Goal: Task Accomplishment & Management: Manage account settings

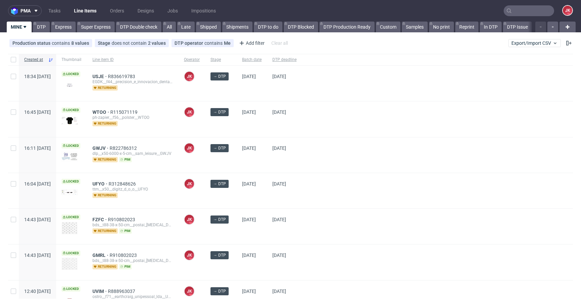
click at [258, 169] on div "03/09/2025" at bounding box center [252, 154] width 30 height 35
click at [237, 161] on div "→ DTP" at bounding box center [221, 154] width 32 height 35
click at [260, 163] on div "03/09/2025" at bounding box center [252, 154] width 30 height 35
click at [371, 187] on div at bounding box center [437, 190] width 271 height 35
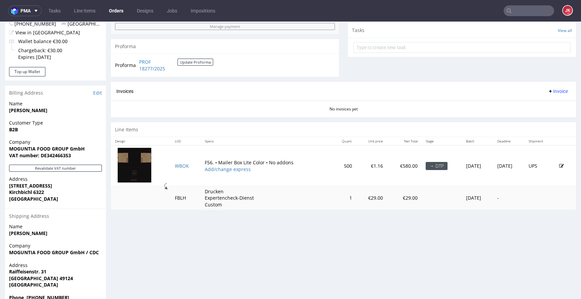
scroll to position [256, 0]
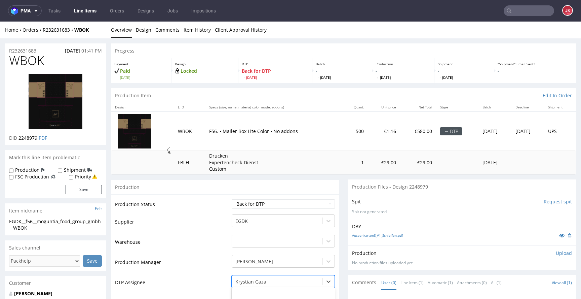
scroll to position [92, 0]
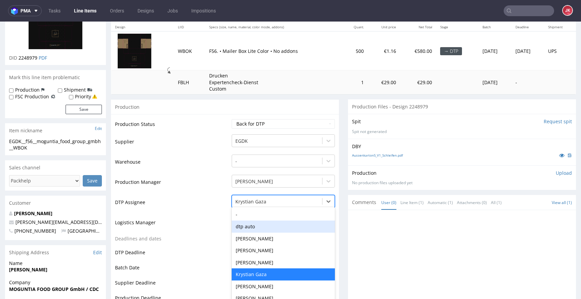
click at [260, 204] on div "dtp auto, 2 of 31. 31 results available. Use Up and Down to choose options, pre…" at bounding box center [283, 199] width 103 height 9
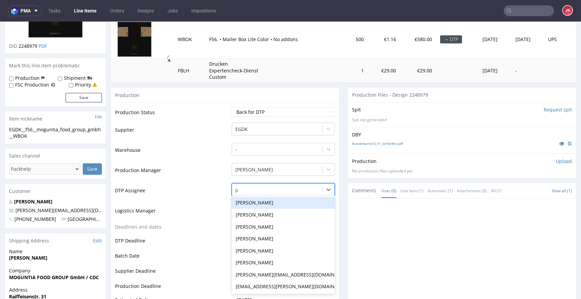
type input "jan"
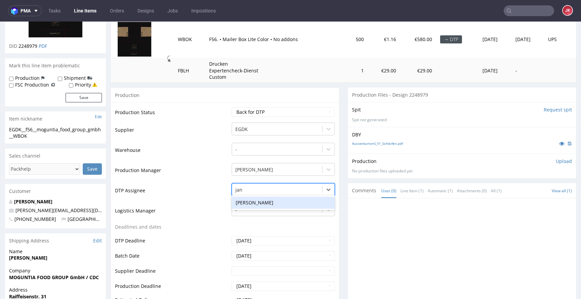
click at [275, 198] on div "[PERSON_NAME]" at bounding box center [283, 202] width 103 height 12
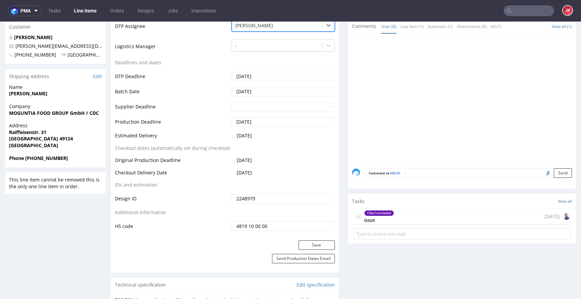
scroll to position [299, 0]
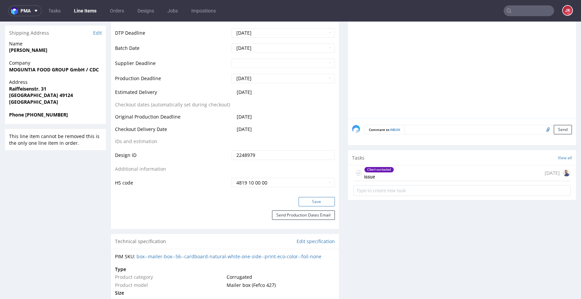
click at [302, 201] on button "Save" at bounding box center [317, 201] width 36 height 9
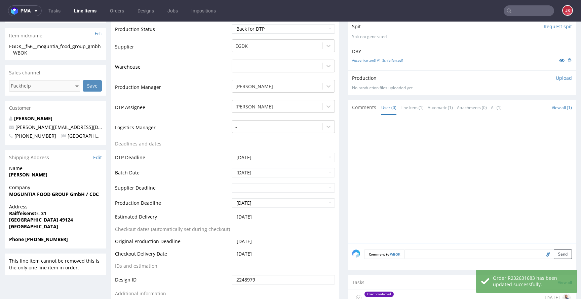
scroll to position [300, 0]
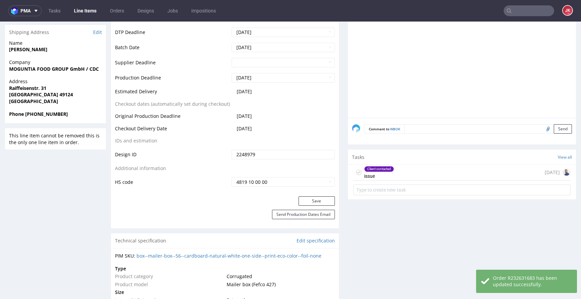
click at [390, 172] on div "Client contacted issue 7 days ago" at bounding box center [462, 172] width 217 height 16
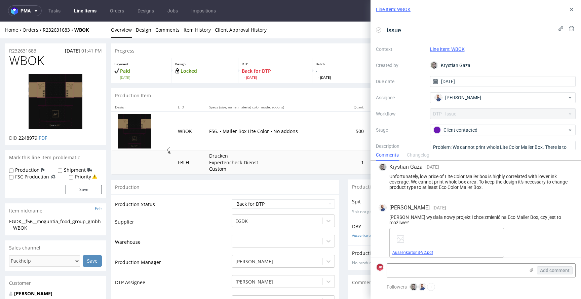
click at [411, 250] on link "AussenkartonS-V2.pdf" at bounding box center [413, 252] width 41 height 5
click at [467, 188] on div "Unfortunately, low price of Lite Color Mailer box is highly correlated with low…" at bounding box center [476, 182] width 194 height 16
click at [506, 188] on div "Unfortunately, low price of Lite Color Mailer box is highly correlated with low…" at bounding box center [476, 182] width 194 height 16
click at [431, 287] on button "+" at bounding box center [431, 287] width 8 height 8
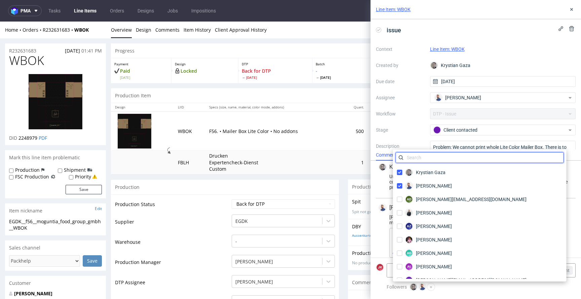
click at [427, 161] on input "text" at bounding box center [480, 157] width 168 height 11
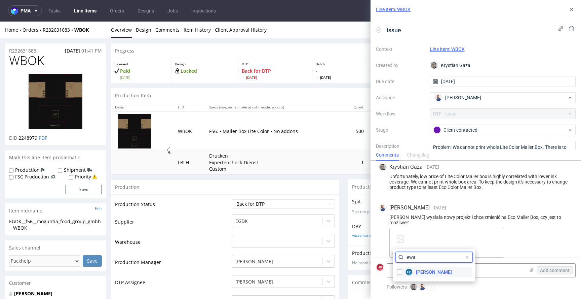
type input "ewa"
click at [421, 271] on span "Ewa Prus" at bounding box center [434, 271] width 36 height 7
checkbox input "true"
click at [464, 257] on span at bounding box center [468, 257] width 8 height 8
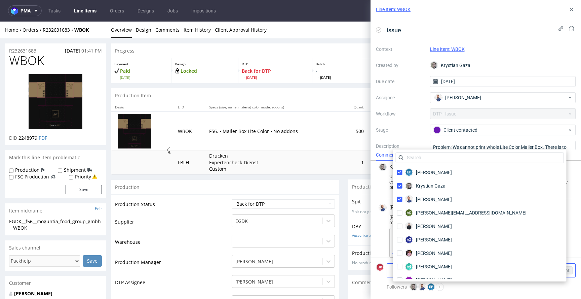
click at [518, 270] on textarea at bounding box center [456, 269] width 138 height 13
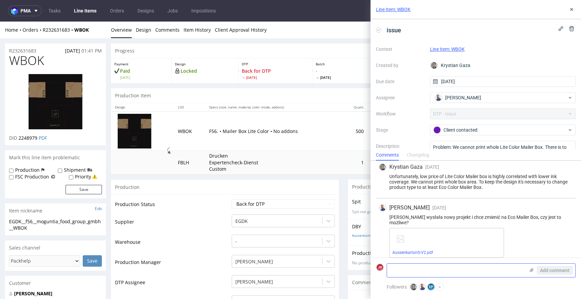
click at [425, 270] on textarea at bounding box center [456, 269] width 138 height 13
click at [438, 273] on textarea at bounding box center [456, 269] width 138 height 13
type textarea "Zmienisz Ewa na Eco?"
click at [545, 270] on span "Add comment" at bounding box center [555, 270] width 30 height 5
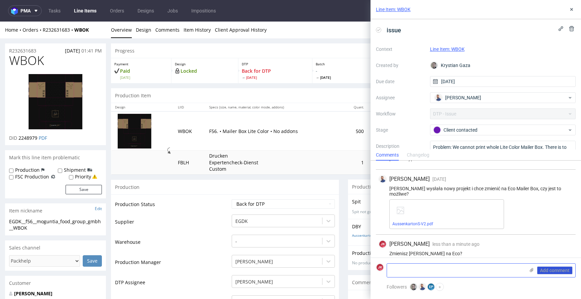
scroll to position [166, 0]
click at [214, 205] on td "Production Status" at bounding box center [172, 205] width 115 height 15
click at [573, 9] on icon at bounding box center [571, 9] width 5 height 5
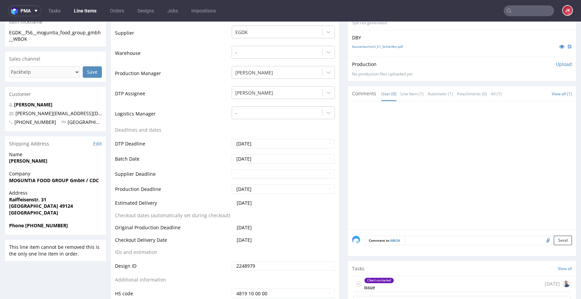
scroll to position [58, 0]
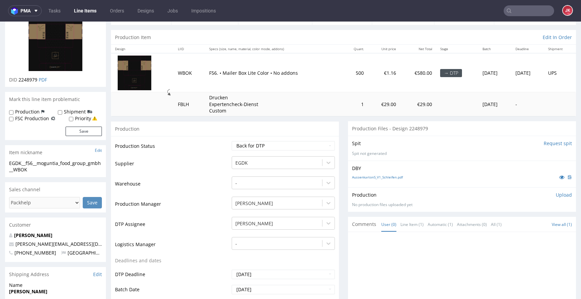
click at [265, 151] on td "Waiting for Artwork Waiting for Diecut Waiting for Mockup Waiting for DTP Waiti…" at bounding box center [282, 147] width 105 height 15
click at [266, 147] on select "Waiting for Artwork Waiting for Diecut Waiting for Mockup Waiting for DTP Waiti…" at bounding box center [283, 145] width 103 height 9
click at [232, 141] on select "Waiting for Artwork Waiting for Diecut Waiting for Mockup Waiting for DTP Waiti…" at bounding box center [283, 145] width 103 height 9
click at [260, 143] on select "Waiting for Artwork Waiting for Diecut Waiting for Mockup Waiting for DTP Waiti…" at bounding box center [283, 145] width 103 height 9
click at [232, 141] on select "Waiting for Artwork Waiting for Diecut Waiting for Mockup Waiting for DTP Waiti…" at bounding box center [283, 145] width 103 height 9
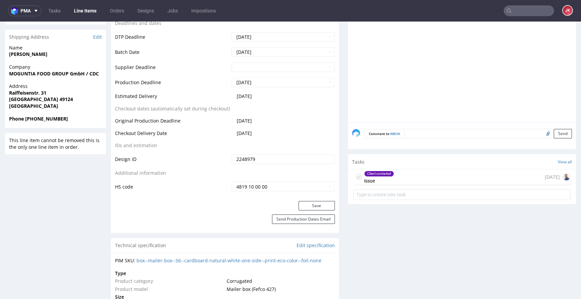
scroll to position [451, 0]
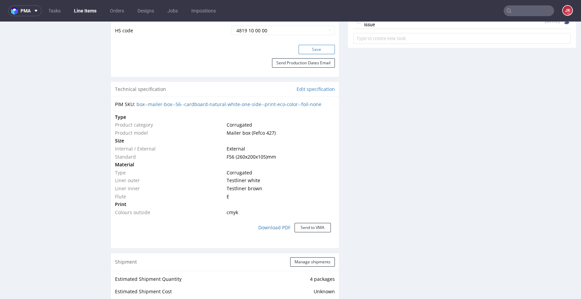
click at [311, 48] on button "Save" at bounding box center [317, 49] width 36 height 9
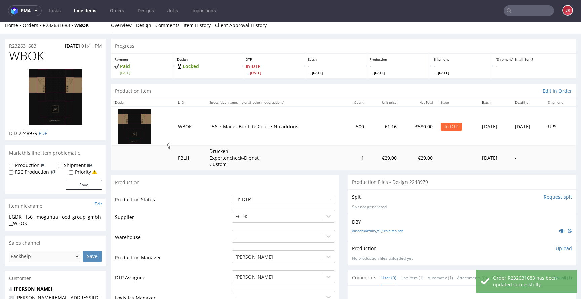
scroll to position [0, 0]
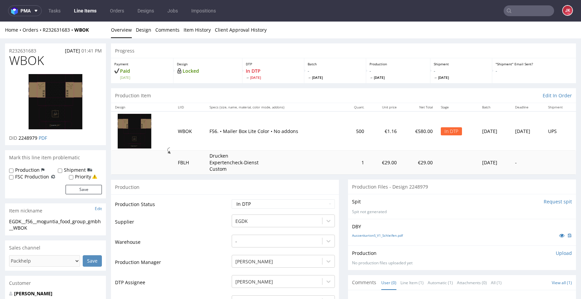
click at [24, 66] on span "WBOK" at bounding box center [26, 60] width 35 height 13
copy span "WBOK"
drag, startPoint x: 166, startPoint y: 199, endPoint x: 79, endPoint y: 220, distance: 89.2
click at [166, 199] on td "Production Status" at bounding box center [172, 205] width 115 height 15
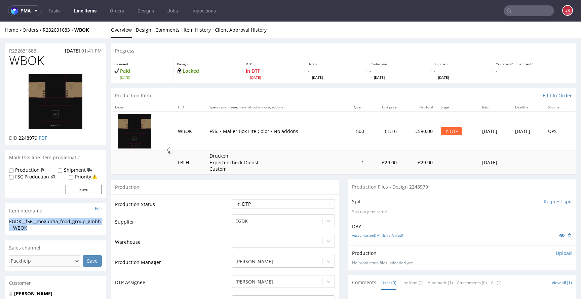
drag, startPoint x: 31, startPoint y: 228, endPoint x: 0, endPoint y: 216, distance: 32.9
copy section "EGDK__f56__moguntia_food_group_gmbh__WBOK"
drag, startPoint x: 15, startPoint y: 51, endPoint x: 4, endPoint y: 56, distance: 12.1
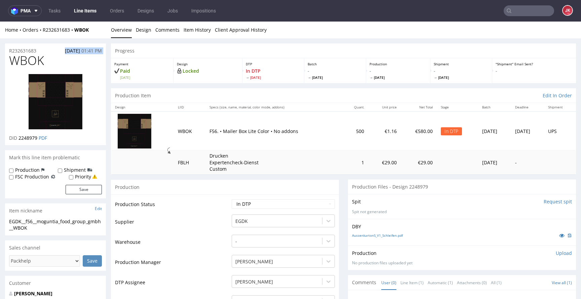
copy div "13.08.2025 01:41 PM"
click at [39, 51] on div "R232631683 13.08.2025 01:41 PM" at bounding box center [55, 48] width 101 height 11
drag, startPoint x: 42, startPoint y: 49, endPoint x: 13, endPoint y: 54, distance: 29.0
copy p "R232631683"
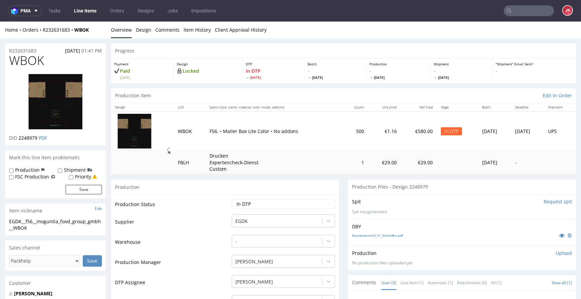
click at [26, 139] on span "2248979" at bounding box center [28, 138] width 19 height 6
copy span "2248979"
click at [239, 206] on select "Waiting for Artwork Waiting for Diecut Waiting for Mockup Waiting for DTP Waiti…" at bounding box center [283, 203] width 103 height 9
select select "dtp_ca_needed"
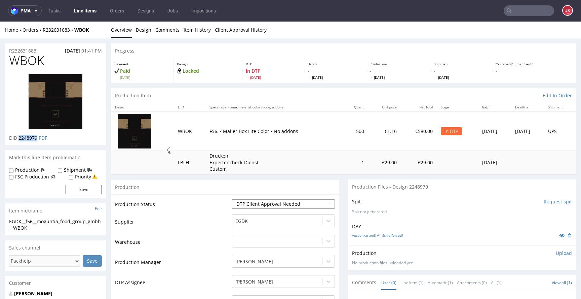
click at [232, 199] on select "Waiting for Artwork Waiting for Diecut Waiting for Mockup Waiting for DTP Waiti…" at bounding box center [283, 203] width 103 height 9
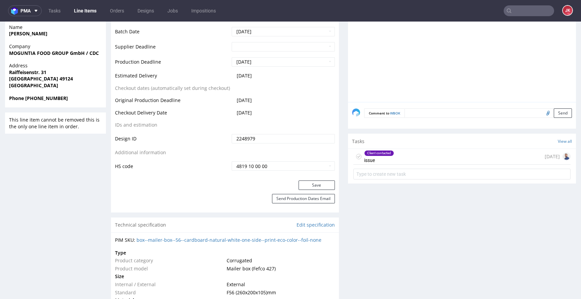
scroll to position [325, 0]
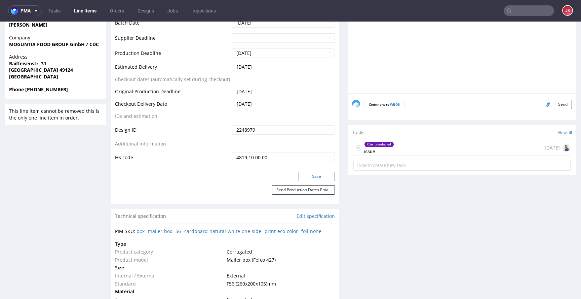
click at [304, 175] on button "Save" at bounding box center [317, 176] width 36 height 9
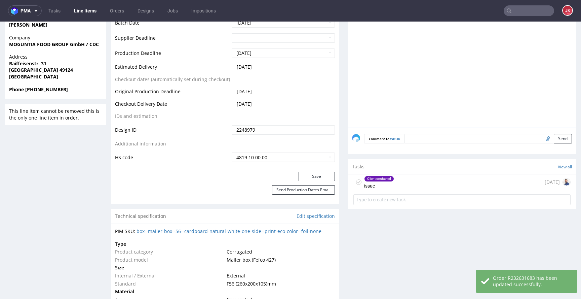
click at [356, 183] on icon at bounding box center [358, 181] width 5 height 5
click at [370, 184] on div "Completed issue" at bounding box center [375, 181] width 23 height 15
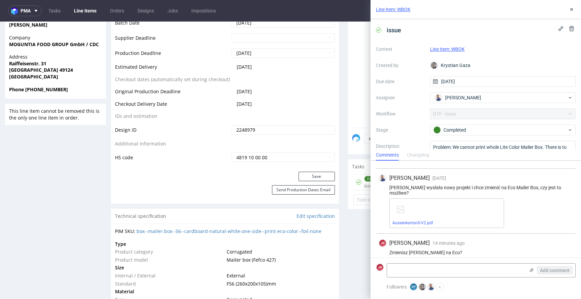
scroll to position [166, 0]
click at [571, 7] on icon at bounding box center [571, 9] width 5 height 5
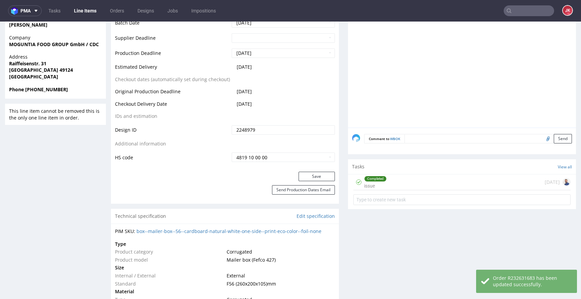
click at [391, 187] on div "Completed issue 7 days ago" at bounding box center [462, 182] width 217 height 16
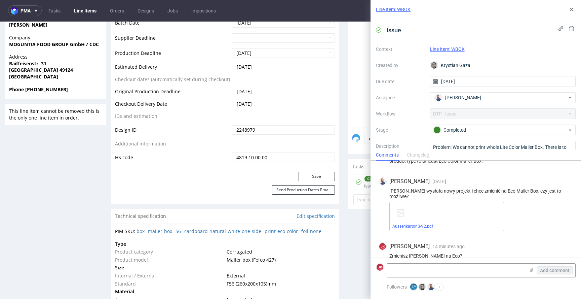
scroll to position [166, 0]
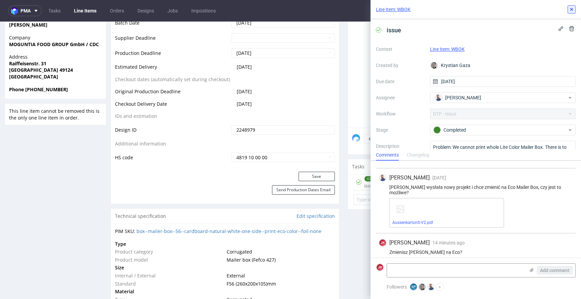
click at [573, 11] on icon at bounding box center [571, 9] width 5 height 5
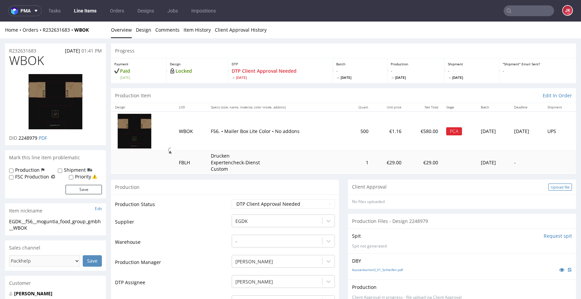
click at [549, 187] on div "Upload file" at bounding box center [561, 186] width 24 height 7
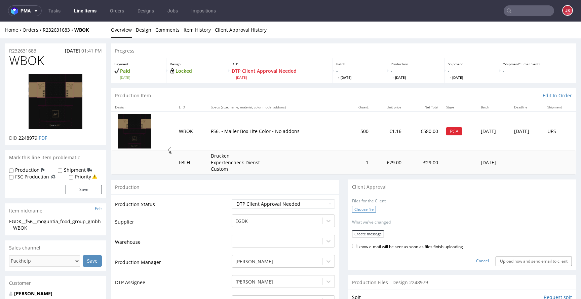
click at [364, 212] on label "Choose file" at bounding box center [364, 209] width 24 height 7
click at [0, 22] on input "Choose file" at bounding box center [0, 22] width 0 height 0
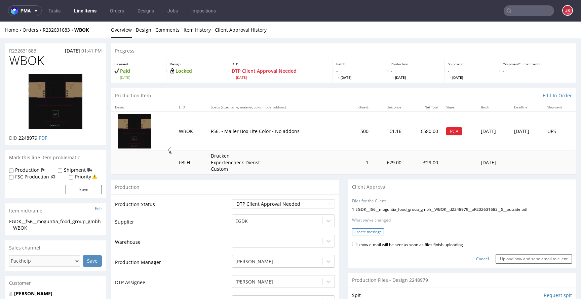
click at [374, 232] on button "Create message" at bounding box center [368, 231] width 32 height 7
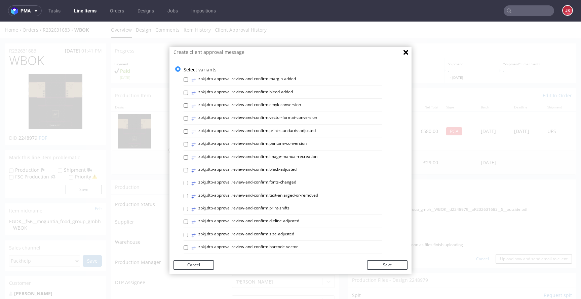
click at [241, 199] on label "⥂ zpkj.dtp-approval.review-and-confirm.text-enlarged-or-removed" at bounding box center [254, 195] width 127 height 7
click at [188, 198] on input "⥂ zpkj.dtp-approval.review-and-confirm.text-enlarged-or-removed" at bounding box center [186, 196] width 4 height 4
checkbox input "true"
click at [383, 265] on button "Save" at bounding box center [387, 264] width 40 height 9
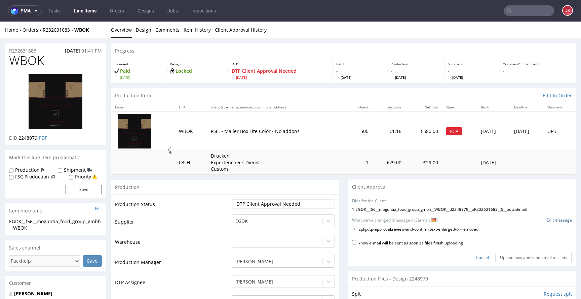
click at [547, 219] on link "Edit message" at bounding box center [559, 220] width 25 height 6
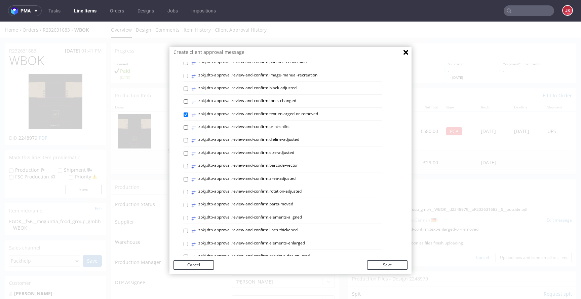
scroll to position [284, 0]
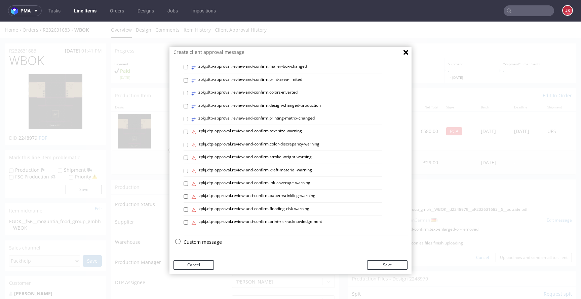
click at [190, 241] on p "Custom message" at bounding box center [296, 241] width 224 height 7
checkbox input "false"
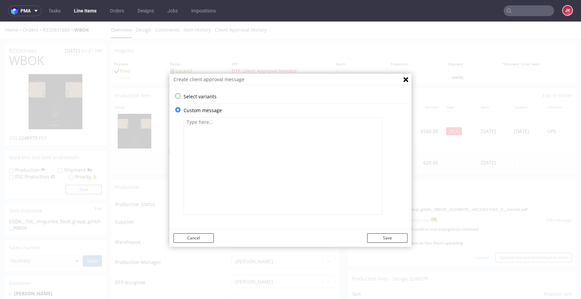
scroll to position [0, 0]
click at [252, 170] on textarea at bounding box center [283, 166] width 198 height 98
paste textarea "Bitte überprüfen Sie, ob alles korrekt ist. Die Zustimmung des Kunden ist erfor…"
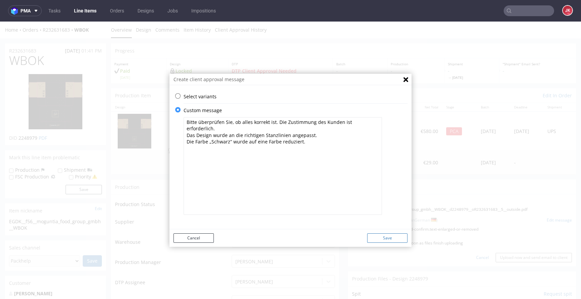
type textarea "Bitte überprüfen Sie, ob alles korrekt ist. Die Zustimmung des Kunden ist erfor…"
click at [380, 236] on button "Save" at bounding box center [387, 237] width 40 height 9
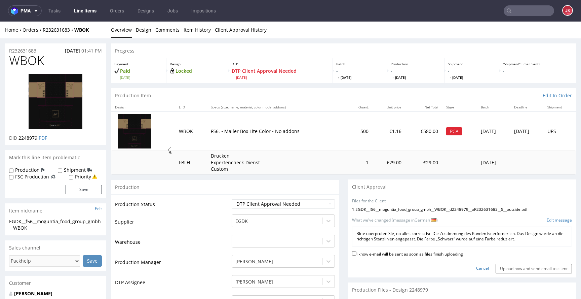
click at [374, 252] on label "I know e-mail will be sent as soon as files finish uploading" at bounding box center [407, 253] width 111 height 7
click at [357, 252] on input "I know e-mail will be sent as soon as files finish uploading" at bounding box center [354, 253] width 4 height 4
checkbox input "true"
click at [516, 271] on input "Upload now and send email to client" at bounding box center [534, 268] width 76 height 9
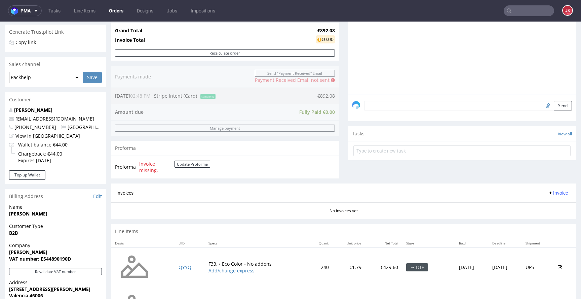
scroll to position [256, 0]
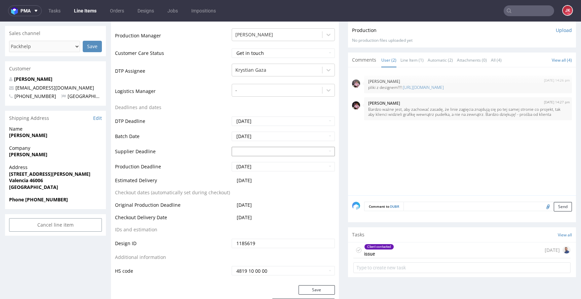
scroll to position [220, 0]
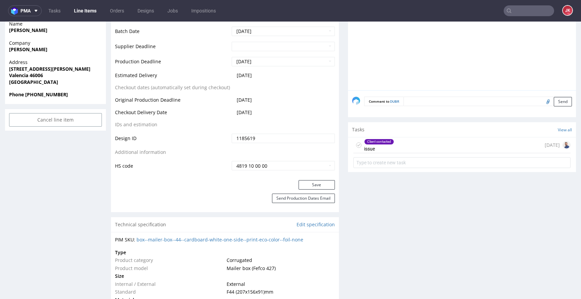
scroll to position [326, 0]
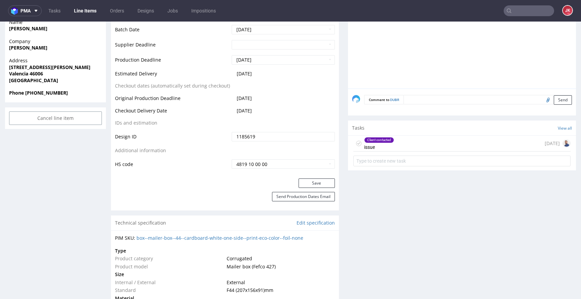
click at [371, 144] on div "Client contacted issue" at bounding box center [379, 143] width 30 height 15
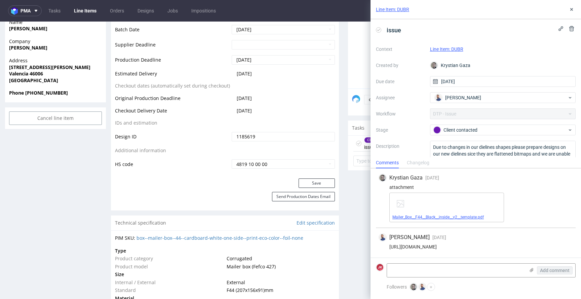
click at [460, 218] on link "Mailer_Box__F44__Black__inside__v2__template.pdf" at bounding box center [438, 217] width 91 height 5
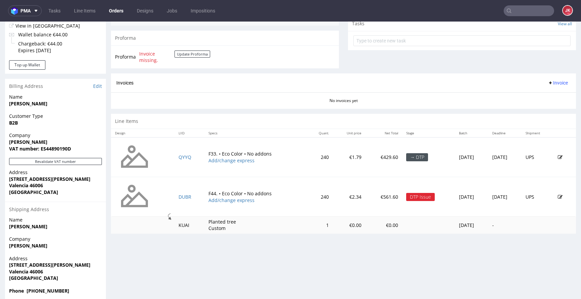
scroll to position [256, 0]
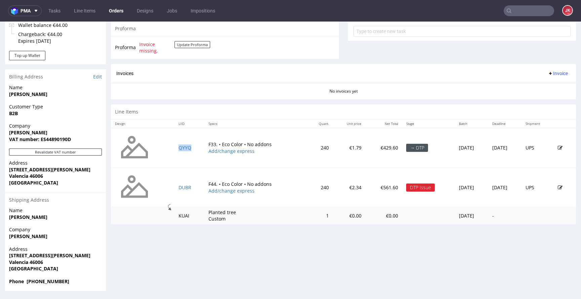
click at [179, 144] on td "QYYQ" at bounding box center [190, 148] width 30 height 40
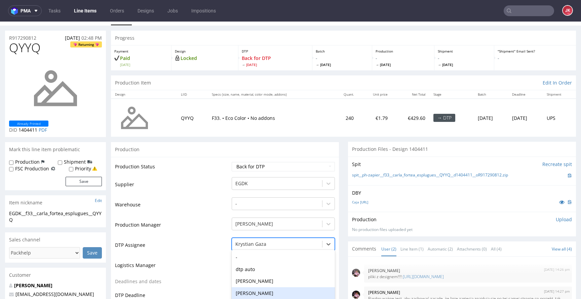
click at [265, 246] on div "Katarzyna Drabczyk, 4 of 31. 31 results available. Use Up and Down to choose op…" at bounding box center [283, 241] width 103 height 9
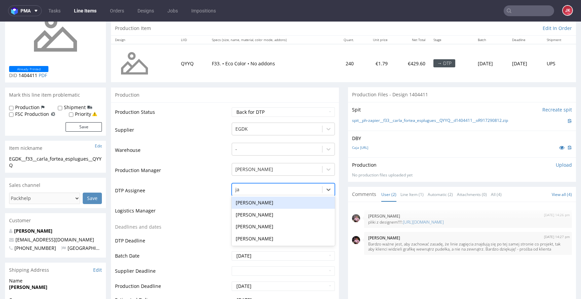
type input "jan"
click at [280, 199] on div "[PERSON_NAME]" at bounding box center [283, 202] width 103 height 12
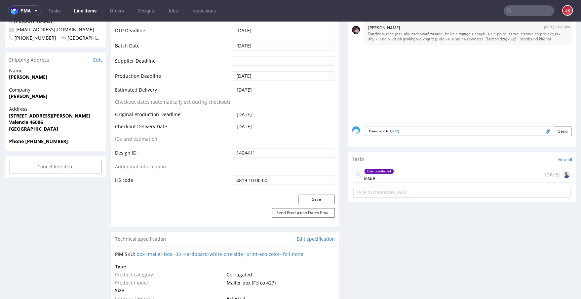
scroll to position [282, 0]
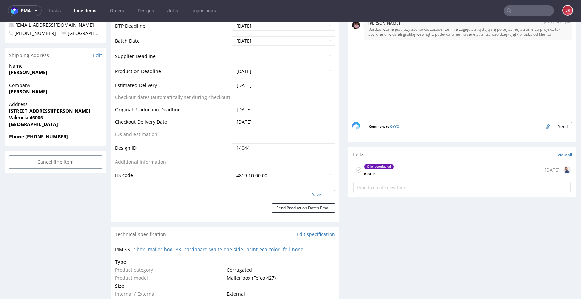
click at [315, 196] on button "Save" at bounding box center [317, 194] width 36 height 9
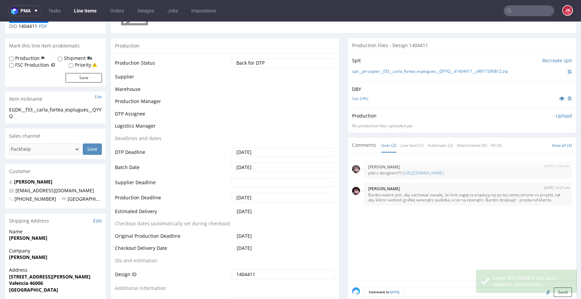
scroll to position [0, 0]
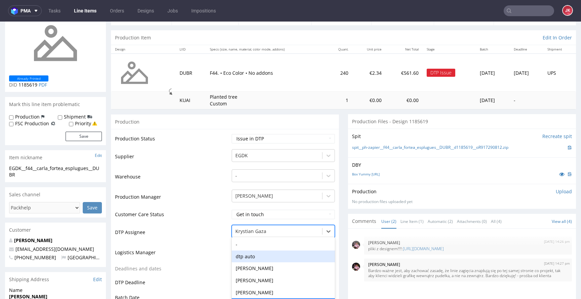
scroll to position [100, 0]
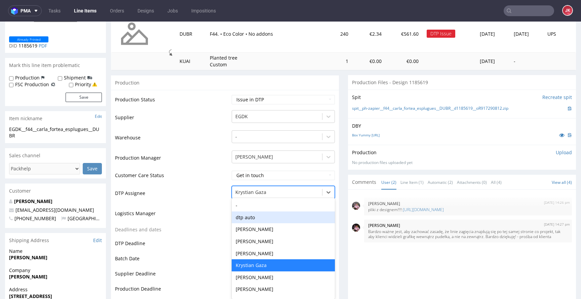
click at [272, 195] on div "dtp auto, 2 of 31. 31 results available. Use Up and Down to choose options, pre…" at bounding box center [283, 190] width 103 height 9
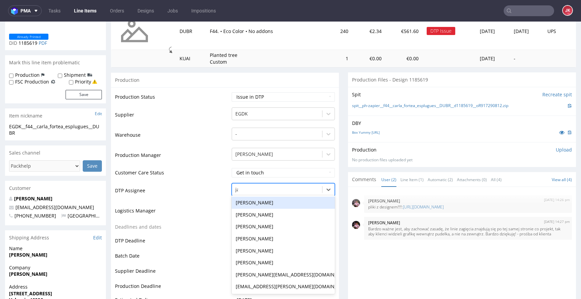
type input "jan"
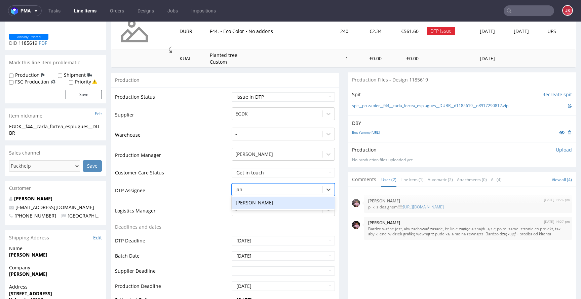
click at [281, 201] on div "[PERSON_NAME]" at bounding box center [283, 202] width 103 height 12
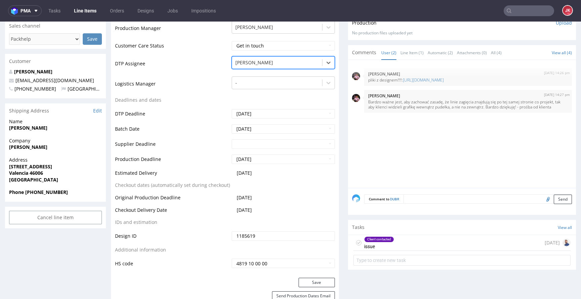
scroll to position [356, 0]
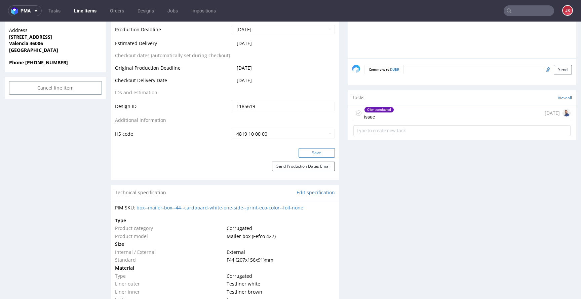
click at [316, 153] on button "Save" at bounding box center [317, 152] width 36 height 9
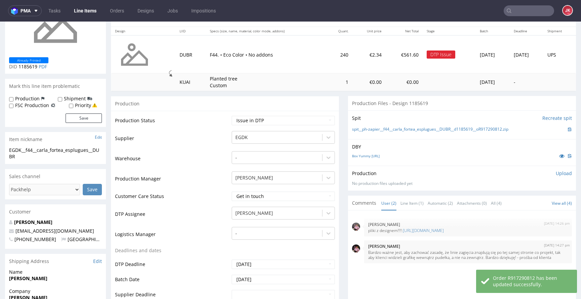
scroll to position [0, 0]
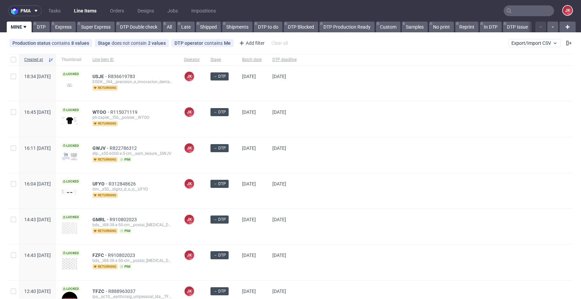
scroll to position [183, 0]
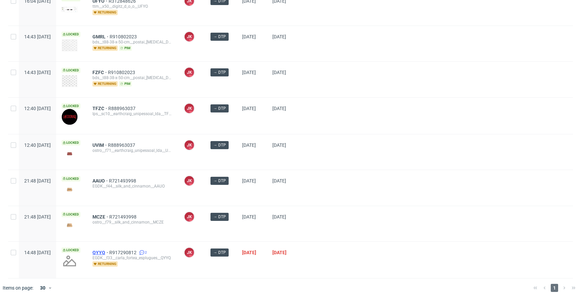
click at [109, 250] on span "QYYQ" at bounding box center [101, 252] width 17 height 5
click at [335, 160] on div at bounding box center [437, 151] width 271 height 35
click at [109, 250] on span "QYYQ" at bounding box center [101, 252] width 17 height 5
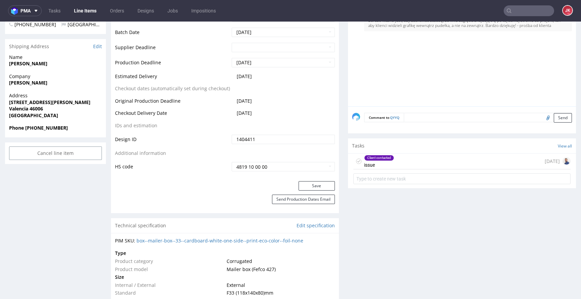
scroll to position [316, 0]
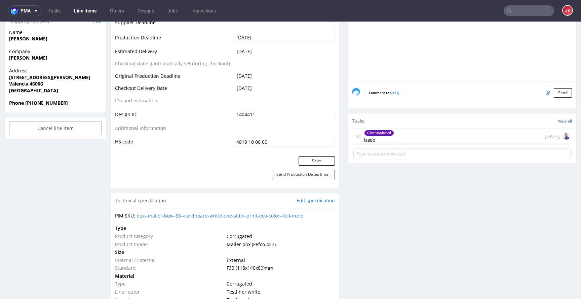
click at [372, 141] on div "Client contacted issue" at bounding box center [379, 135] width 30 height 15
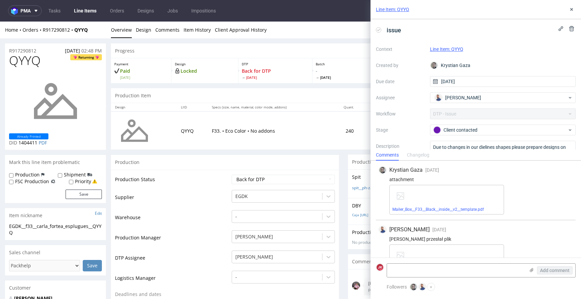
scroll to position [29, 0]
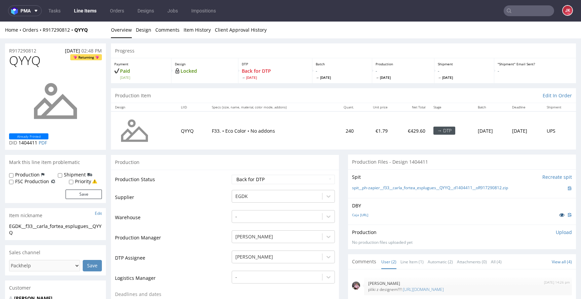
click at [556, 215] on link at bounding box center [562, 214] width 12 height 7
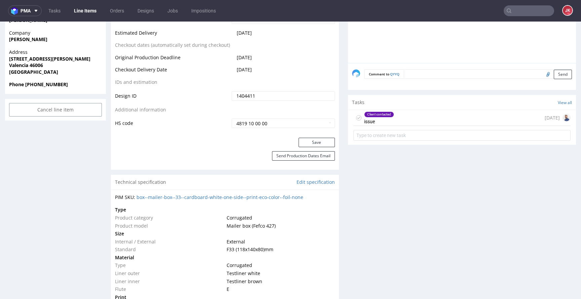
scroll to position [350, 0]
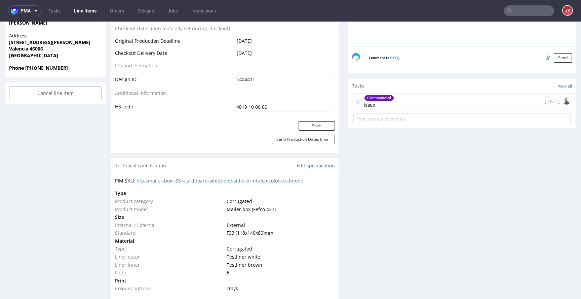
click at [377, 102] on div "Client contacted issue" at bounding box center [379, 101] width 30 height 15
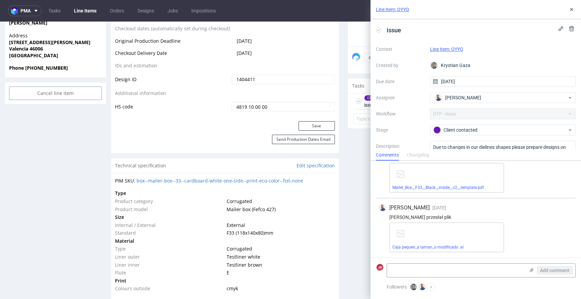
scroll to position [29, 0]
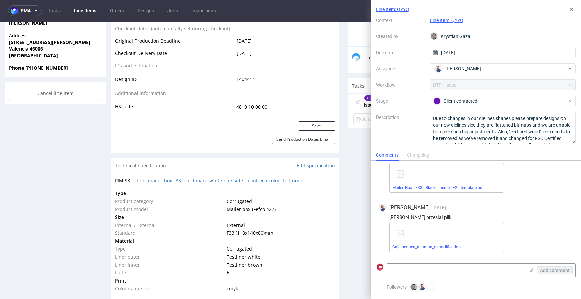
click at [418, 246] on link "Caja pequen_a taman_o modificado .ai" at bounding box center [428, 247] width 71 height 5
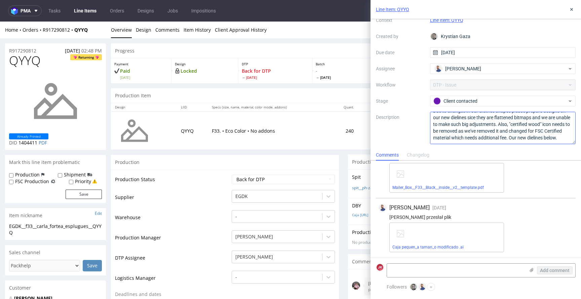
scroll to position [14, 0]
click at [432, 246] on link "Caja pequen_a taman_o modificado .ai" at bounding box center [428, 247] width 71 height 5
click at [434, 186] on link "Mailer_Box__F33__Black__inside__v2__template.pdf" at bounding box center [438, 187] width 91 height 5
click at [568, 11] on button at bounding box center [572, 9] width 8 height 8
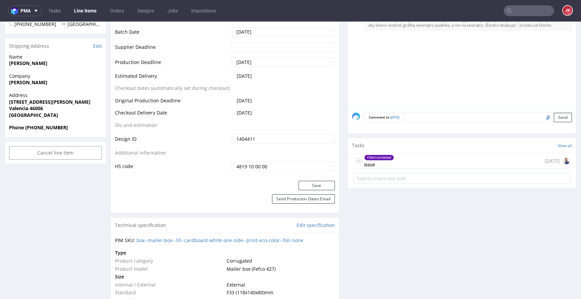
scroll to position [282, 0]
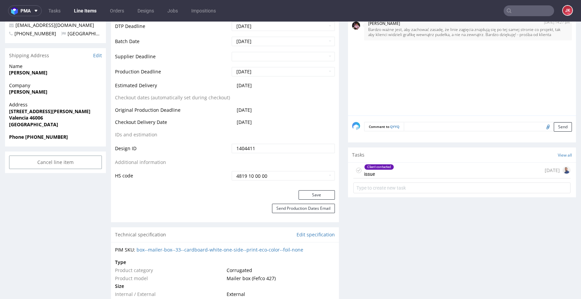
click at [387, 173] on div "Client contacted issue" at bounding box center [379, 169] width 30 height 15
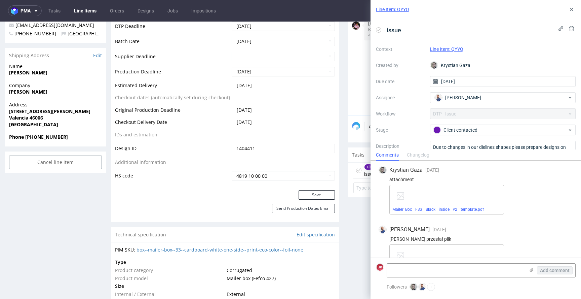
scroll to position [29, 0]
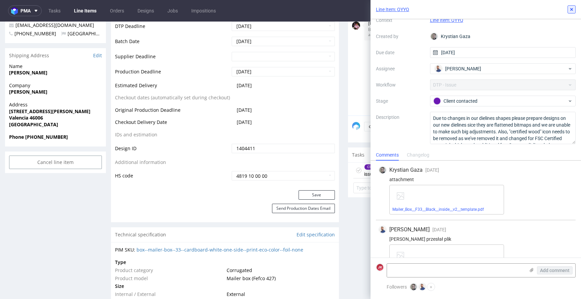
click at [574, 9] on icon at bounding box center [571, 9] width 5 height 5
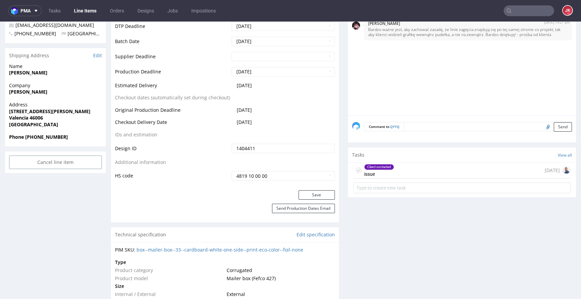
click at [336, 159] on div "Progress Payment Paid Fri 22 Aug Design Locked DTP Back for DTP Wed 27 Aug Batc…" at bounding box center [343, 278] width 465 height 1033
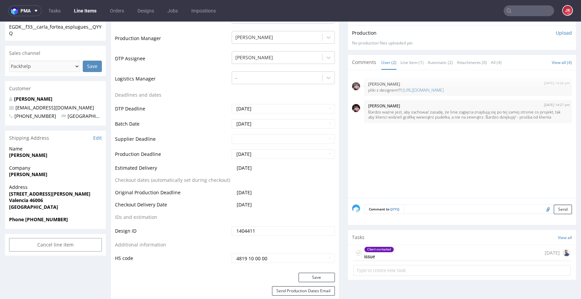
scroll to position [187, 0]
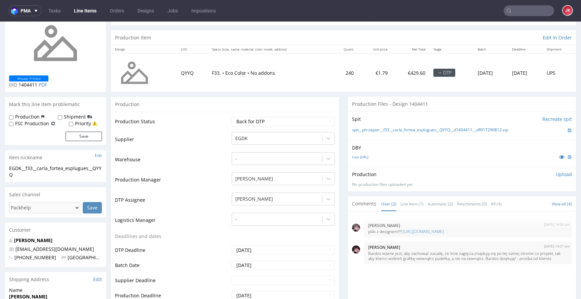
scroll to position [0, 0]
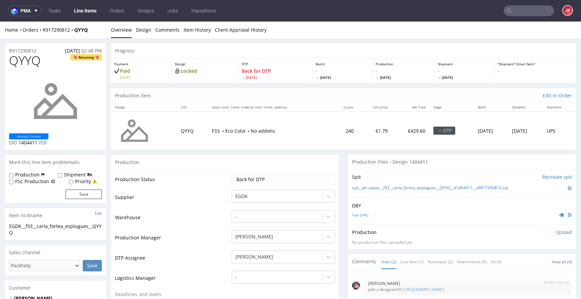
click at [24, 62] on span "QYYQ" at bounding box center [25, 60] width 32 height 13
copy span "QYYQ"
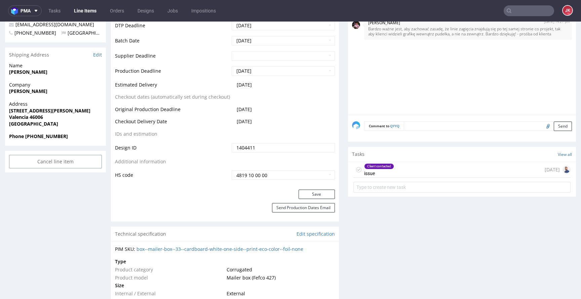
scroll to position [334, 0]
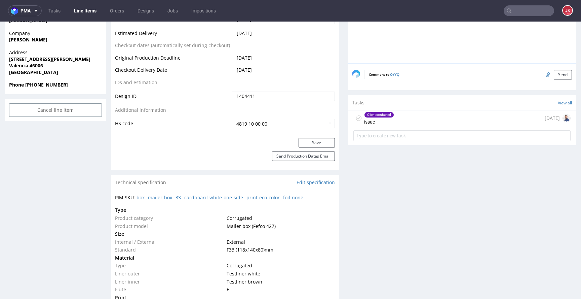
click at [369, 117] on div "Client contacted" at bounding box center [379, 114] width 29 height 5
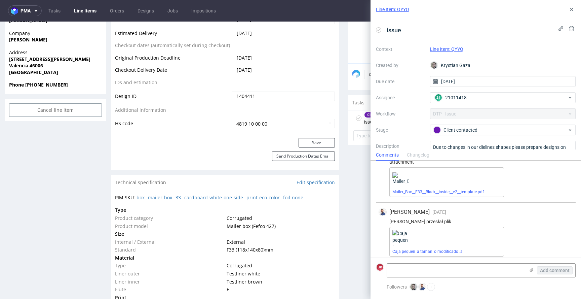
scroll to position [22, 0]
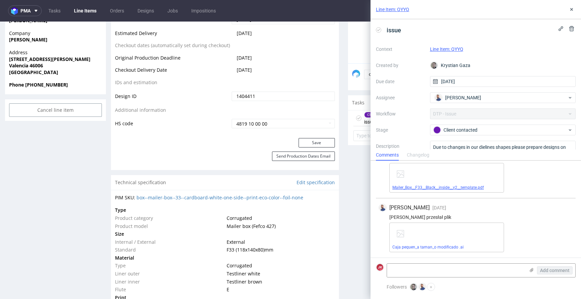
click at [445, 186] on link "Mailer_Box__F33__Black__inside__v2__template.pdf" at bounding box center [438, 187] width 91 height 5
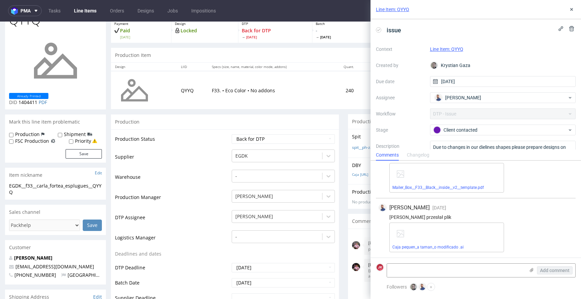
scroll to position [0, 0]
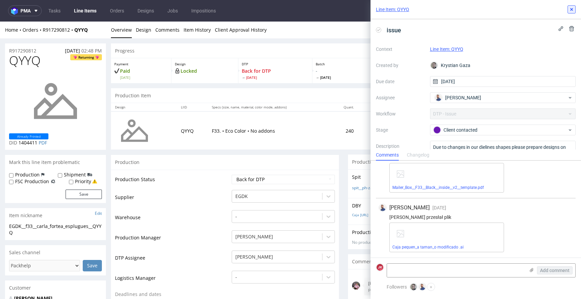
click at [574, 9] on icon at bounding box center [571, 9] width 5 height 5
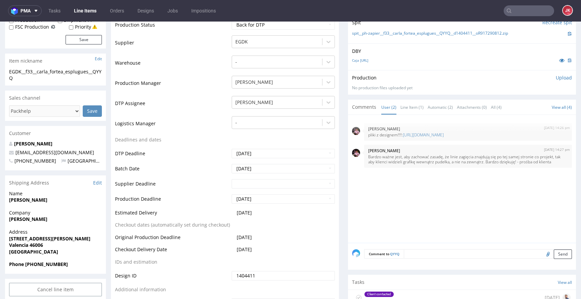
scroll to position [190, 0]
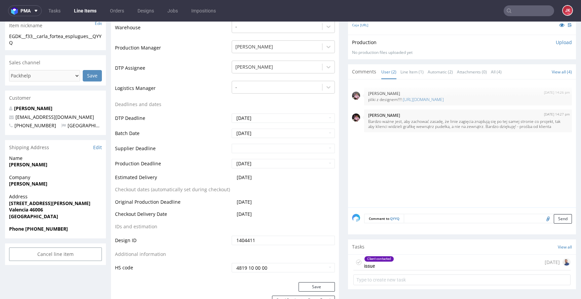
click at [356, 262] on icon at bounding box center [358, 261] width 5 height 5
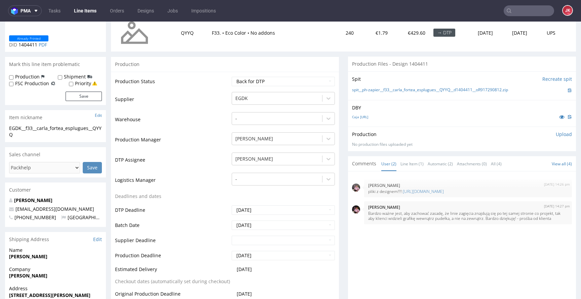
scroll to position [0, 0]
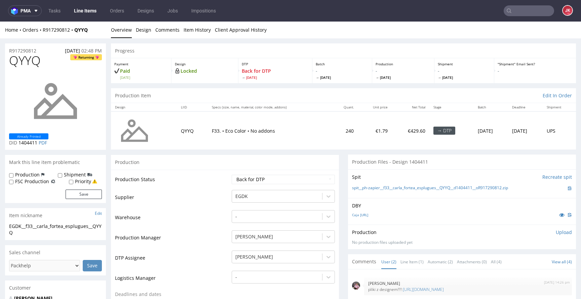
click at [29, 233] on div "EGDK__f33__carla_fortea_esplugues__QYYQ" at bounding box center [55, 229] width 93 height 13
drag, startPoint x: 9, startPoint y: 228, endPoint x: 0, endPoint y: 222, distance: 10.3
copy section "EGDK__f33__carla_fortea_esplugues__QYYQ"
drag, startPoint x: 41, startPoint y: 51, endPoint x: 8, endPoint y: 52, distance: 32.3
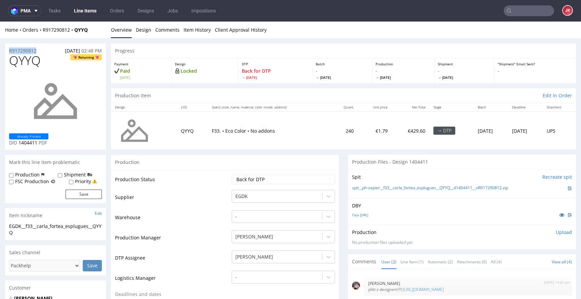
copy p "R917290812"
click at [24, 144] on span "1404411" at bounding box center [28, 142] width 19 height 6
copy span "1404411"
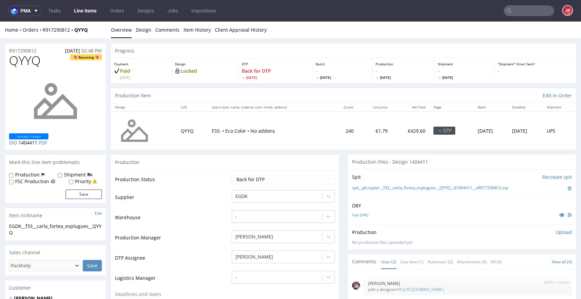
click at [556, 232] on p "Upload" at bounding box center [564, 232] width 16 height 7
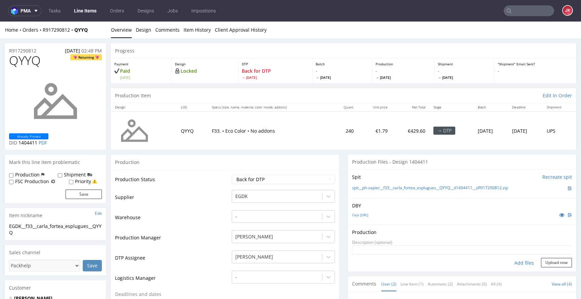
click at [514, 264] on div "Add files" at bounding box center [525, 263] width 34 height 10
type input "C:\fakepath\EGDK__f33__carla_fortea_esplugues__QYYQ__d 1404411__oR917290812__2_…"
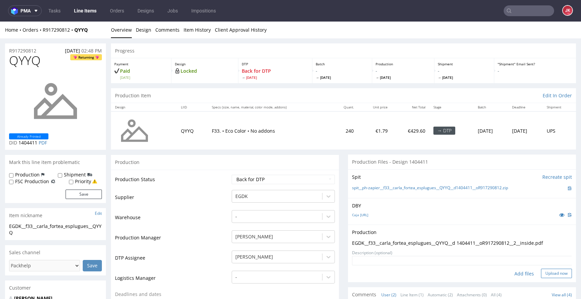
click at [541, 272] on button "Upload now" at bounding box center [556, 272] width 31 height 9
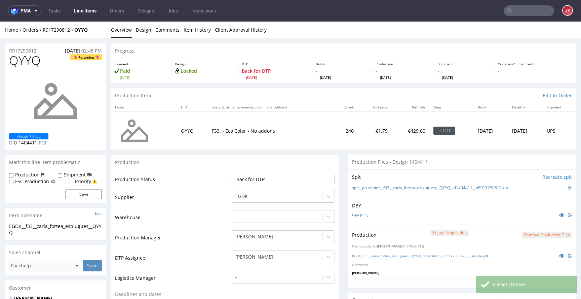
click at [271, 180] on select "Waiting for Artwork Waiting for Diecut Waiting for Mockup Waiting for DTP Waiti…" at bounding box center [283, 179] width 103 height 9
select select "dtp_production_ready"
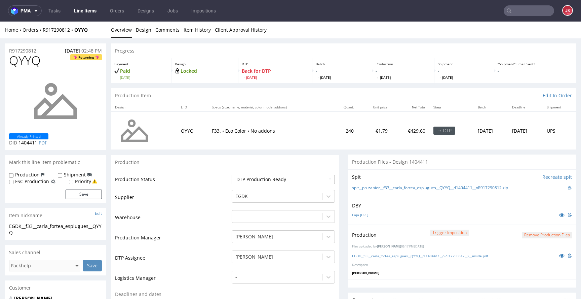
click at [232, 175] on select "Waiting for Artwork Waiting for Diecut Waiting for Mockup Waiting for DTP Waiti…" at bounding box center [283, 179] width 103 height 9
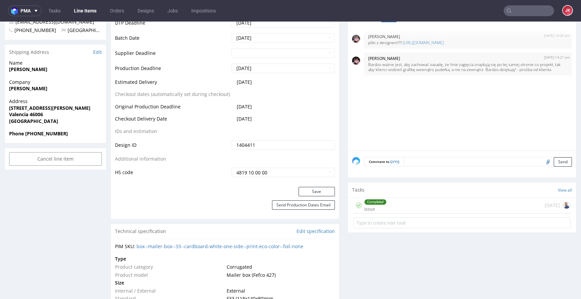
scroll to position [297, 0]
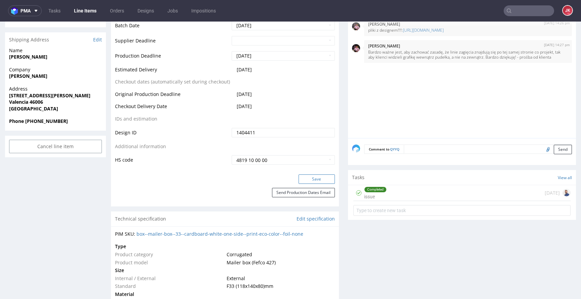
click at [308, 179] on button "Save" at bounding box center [317, 178] width 36 height 9
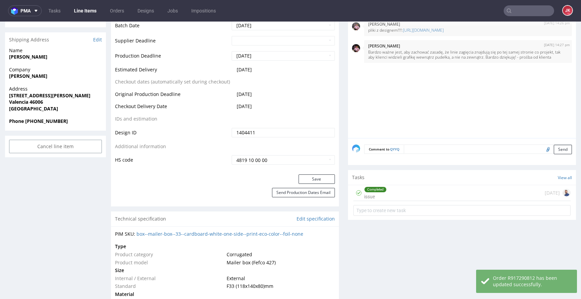
click at [411, 151] on textarea at bounding box center [488, 148] width 168 height 9
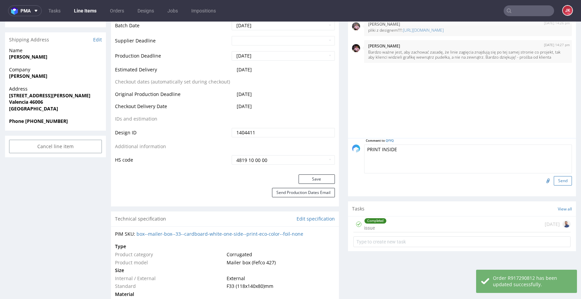
type textarea "PRINT INSIDE"
click at [554, 183] on button "Send" at bounding box center [563, 180] width 18 height 9
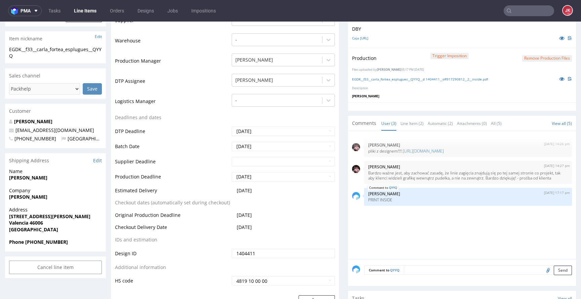
scroll to position [0, 0]
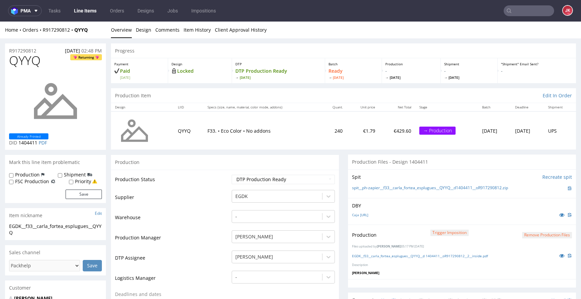
click at [32, 174] on label "Production" at bounding box center [27, 174] width 25 height 7
click at [13, 174] on input "Production" at bounding box center [11, 175] width 4 height 5
checkbox input "true"
click at [78, 189] on button "Save" at bounding box center [84, 193] width 36 height 9
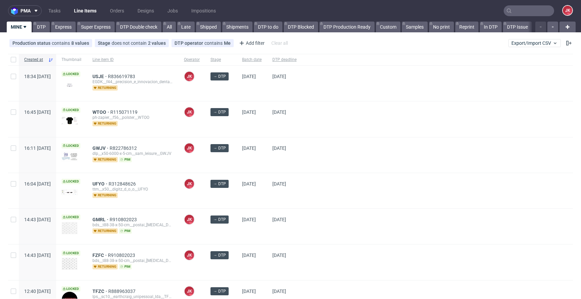
scroll to position [183, 0]
click at [237, 121] on div "→ DTP" at bounding box center [221, 118] width 32 height 35
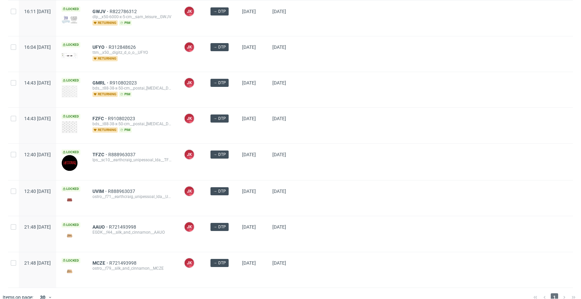
scroll to position [146, 0]
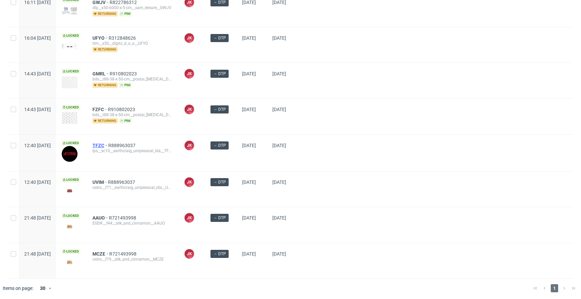
click at [108, 144] on span "TFZC" at bounding box center [101, 145] width 16 height 5
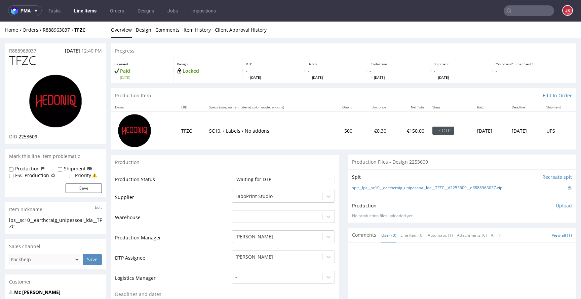
click at [219, 213] on td "Warehouse" at bounding box center [172, 219] width 115 height 20
click at [27, 62] on span "TFZC" at bounding box center [22, 60] width 27 height 13
copy span "TFZC"
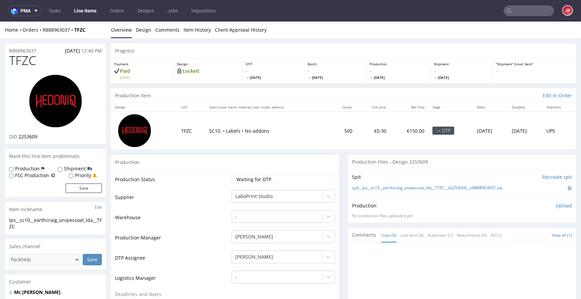
click at [200, 194] on td "Supplier" at bounding box center [172, 199] width 115 height 20
click at [271, 175] on select "Waiting for Artwork Waiting for Diecut Waiting for Mockup Waiting for DTP Waiti…" at bounding box center [283, 179] width 103 height 9
click at [271, 179] on select "Waiting for Artwork Waiting for Diecut Waiting for Mockup Waiting for DTP Waiti…" at bounding box center [283, 179] width 103 height 9
select select "dtp_in_process"
click at [232, 175] on select "Waiting for Artwork Waiting for Diecut Waiting for Mockup Waiting for DTP Waiti…" at bounding box center [283, 179] width 103 height 9
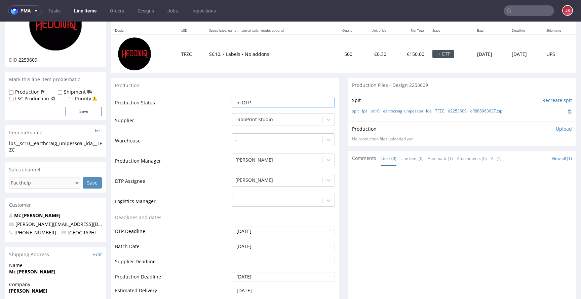
scroll to position [376, 0]
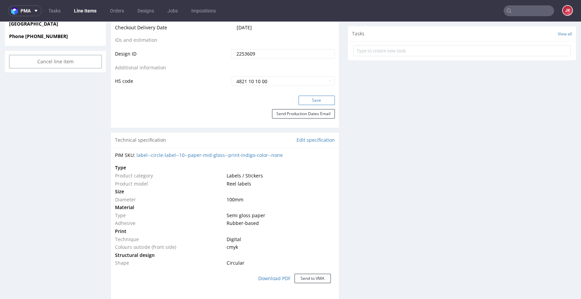
click at [311, 100] on button "Save" at bounding box center [317, 100] width 36 height 9
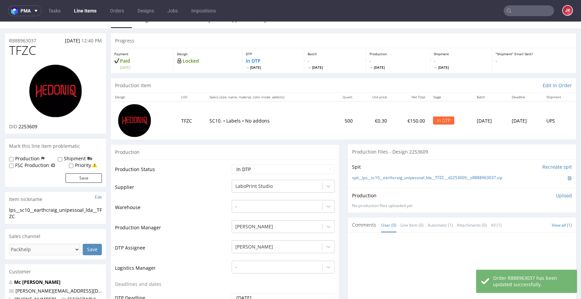
scroll to position [0, 0]
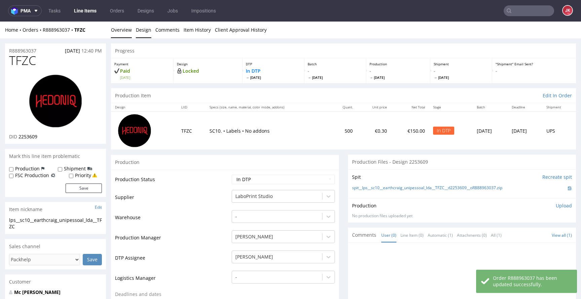
drag, startPoint x: 140, startPoint y: 27, endPoint x: 145, endPoint y: 35, distance: 9.6
click at [140, 27] on link "Design" at bounding box center [143, 30] width 15 height 16
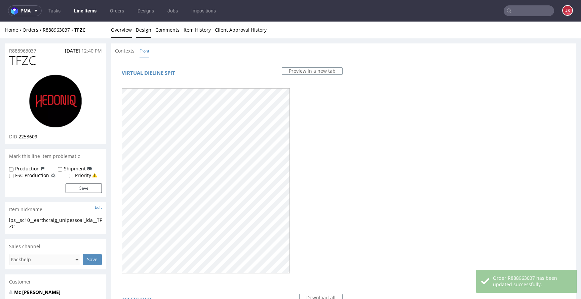
click at [130, 35] on link "Overview" at bounding box center [121, 30] width 21 height 16
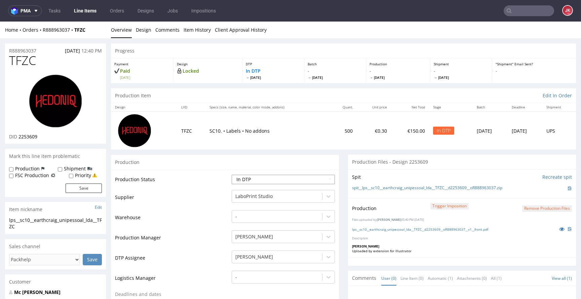
click at [302, 178] on select "Waiting for Artwork Waiting for Diecut Waiting for Mockup Waiting for DTP Waiti…" at bounding box center [283, 179] width 103 height 9
select select "dtp_production_ready"
click at [232, 175] on select "Waiting for Artwork Waiting for Diecut Waiting for Mockup Waiting for DTP Waiti…" at bounding box center [283, 179] width 103 height 9
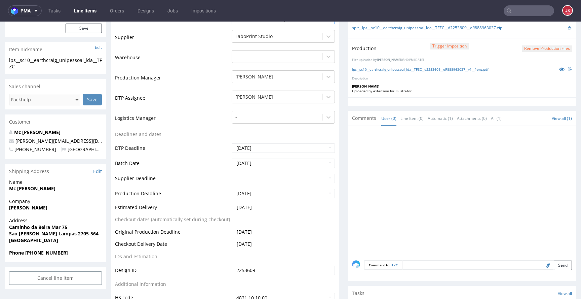
scroll to position [200, 0]
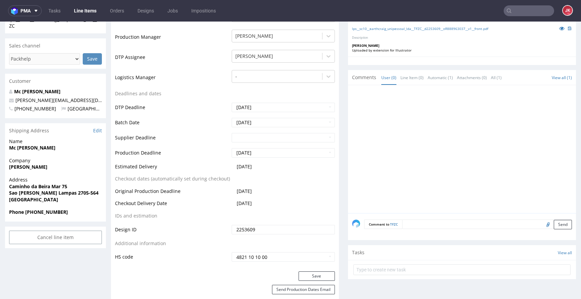
drag, startPoint x: 320, startPoint y: 277, endPoint x: 328, endPoint y: 263, distance: 16.0
click at [320, 276] on button "Save" at bounding box center [317, 275] width 36 height 9
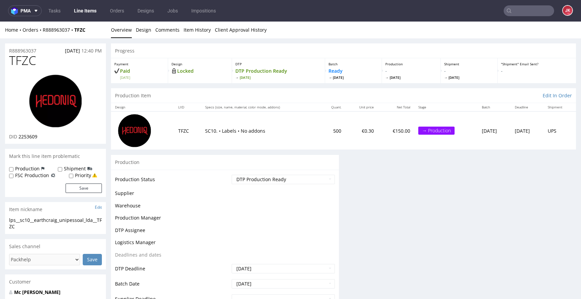
scroll to position [200, 0]
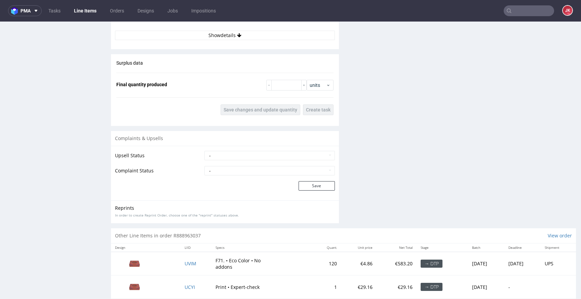
scroll to position [819, 0]
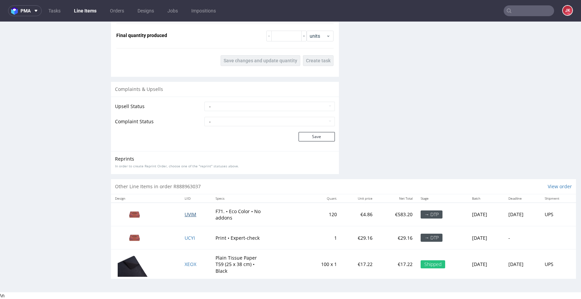
click at [185, 214] on span "UVIM" at bounding box center [191, 214] width 12 height 6
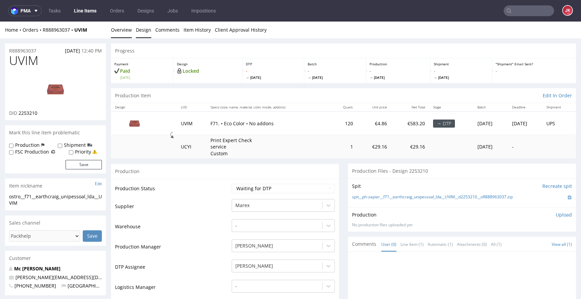
click at [142, 32] on link "Design" at bounding box center [143, 30] width 15 height 16
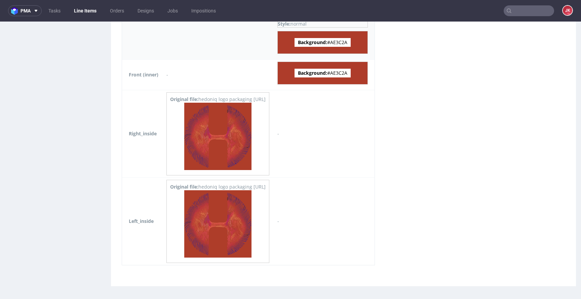
scroll to position [1103, 0]
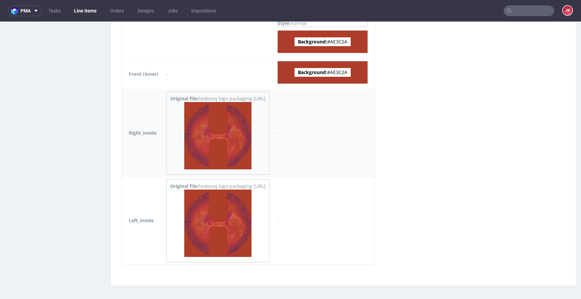
click at [226, 136] on img at bounding box center [217, 135] width 67 height 67
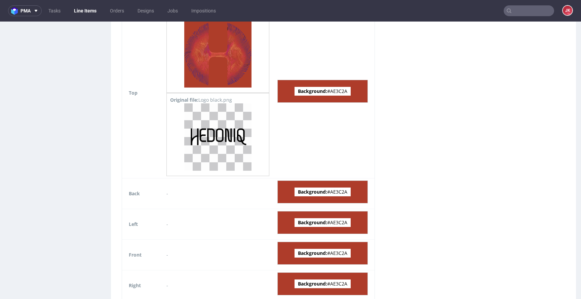
scroll to position [608, 0]
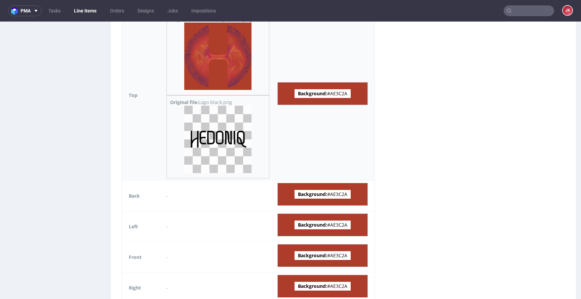
click at [233, 139] on img at bounding box center [217, 139] width 67 height 67
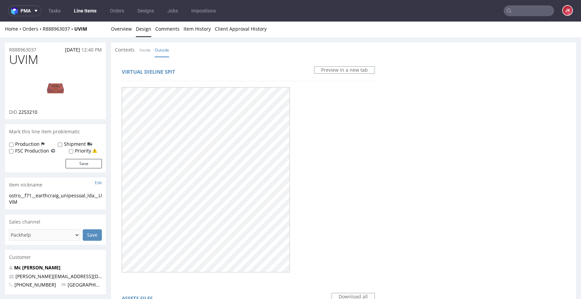
scroll to position [0, 0]
click at [145, 50] on link "Inside" at bounding box center [145, 50] width 11 height 14
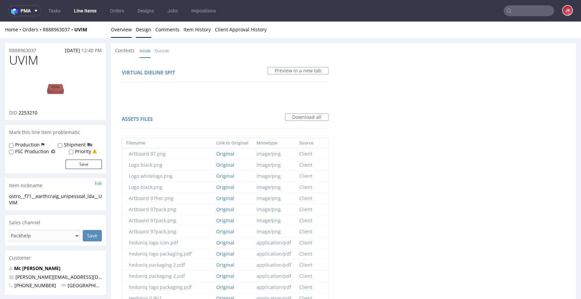
click at [121, 26] on link "Overview" at bounding box center [121, 29] width 21 height 16
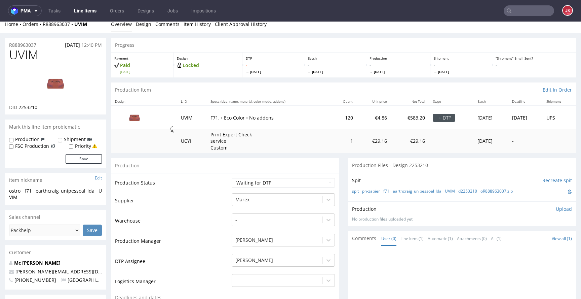
scroll to position [0, 0]
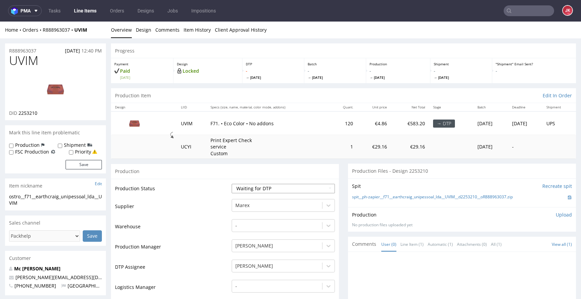
click at [257, 191] on select "Waiting for Artwork Waiting for Diecut Waiting for Mockup Waiting for DTP Waiti…" at bounding box center [283, 188] width 103 height 9
select select "dtp_in_process"
click at [232, 184] on select "Waiting for Artwork Waiting for Diecut Waiting for Mockup Waiting for DTP Waiti…" at bounding box center [283, 188] width 103 height 9
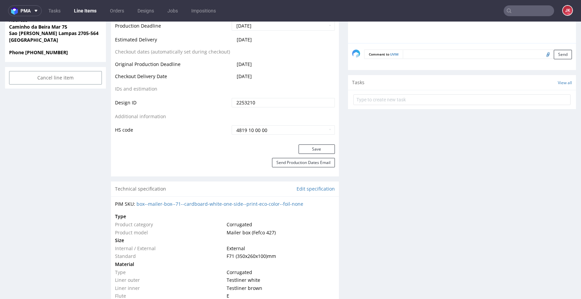
scroll to position [337, 0]
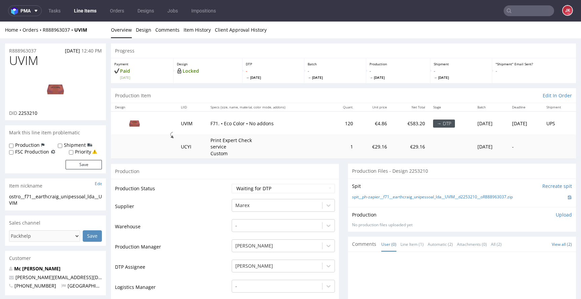
click at [27, 58] on span "UVIM" at bounding box center [23, 60] width 29 height 13
copy span "UVIM"
click at [212, 207] on td "Supplier" at bounding box center [172, 208] width 115 height 20
click at [258, 190] on select "Waiting for Artwork Waiting for Diecut Waiting for Mockup Waiting for DTP Waiti…" at bounding box center [283, 188] width 103 height 9
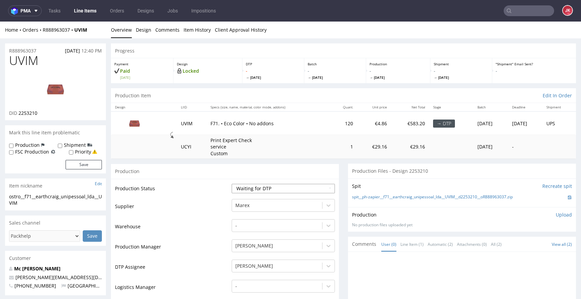
select select "dtp_in_process"
click at [232, 184] on select "Waiting for Artwork Waiting for Diecut Waiting for Mockup Waiting for DTP Waiti…" at bounding box center [283, 188] width 103 height 9
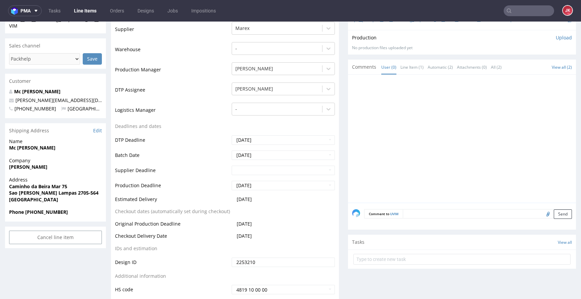
scroll to position [238, 0]
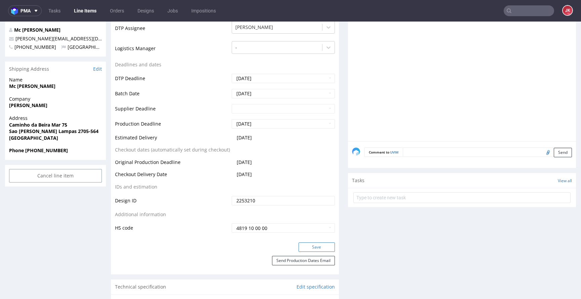
click at [310, 247] on button "Save" at bounding box center [317, 246] width 36 height 9
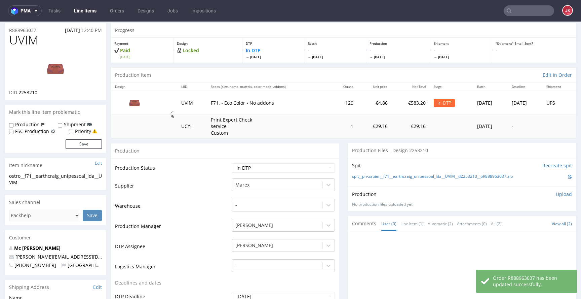
scroll to position [0, 0]
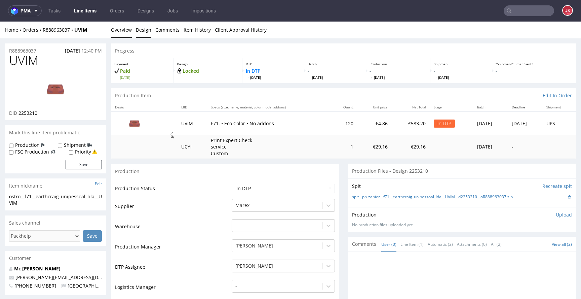
click at [141, 30] on link "Design" at bounding box center [143, 30] width 15 height 16
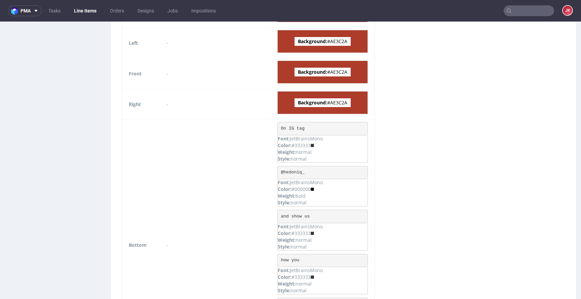
scroll to position [790, 0]
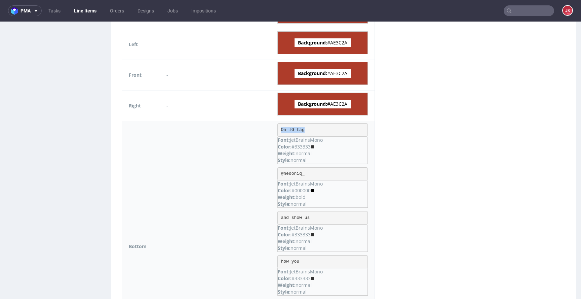
drag, startPoint x: 288, startPoint y: 130, endPoint x: 330, endPoint y: 130, distance: 42.7
click at [330, 130] on pre "On IG tag" at bounding box center [323, 129] width 90 height 13
copy pre "On IG tag"
drag, startPoint x: 288, startPoint y: 175, endPoint x: 327, endPoint y: 174, distance: 39.7
click at [327, 174] on pre "@hedoniq_" at bounding box center [323, 173] width 90 height 13
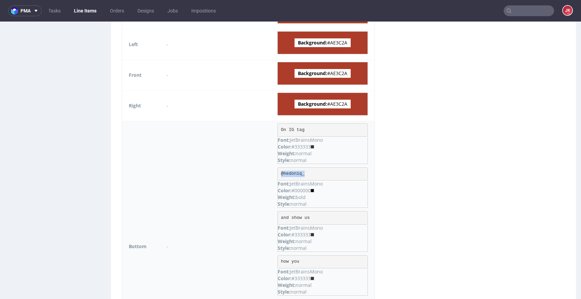
copy pre "@hedoniq_"
drag, startPoint x: 288, startPoint y: 219, endPoint x: 336, endPoint y: 216, distance: 47.5
click at [335, 216] on pre "and show us" at bounding box center [323, 217] width 90 height 13
copy pre "and show us"
drag, startPoint x: 292, startPoint y: 261, endPoint x: 319, endPoint y: 260, distance: 27.3
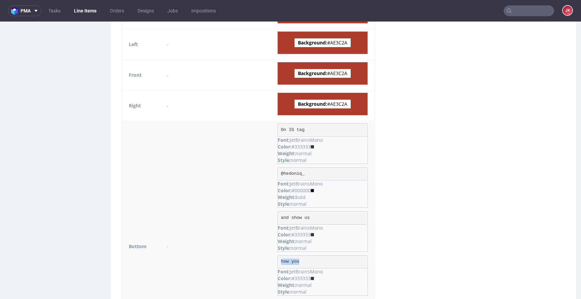
click at [319, 260] on pre "how you" at bounding box center [323, 261] width 90 height 13
copy pre "how you"
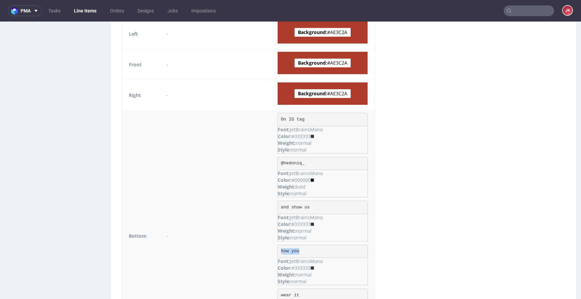
scroll to position [917, 0]
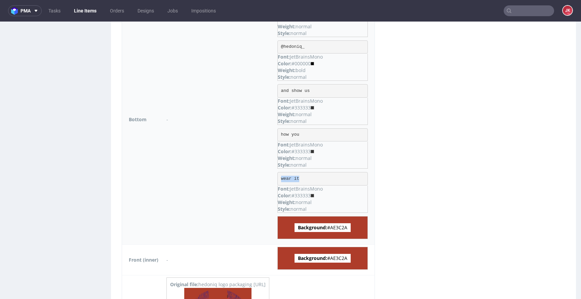
drag, startPoint x: 288, startPoint y: 179, endPoint x: 308, endPoint y: 178, distance: 20.9
click at [308, 178] on pre "wear it" at bounding box center [323, 178] width 90 height 13
copy pre "wear it"
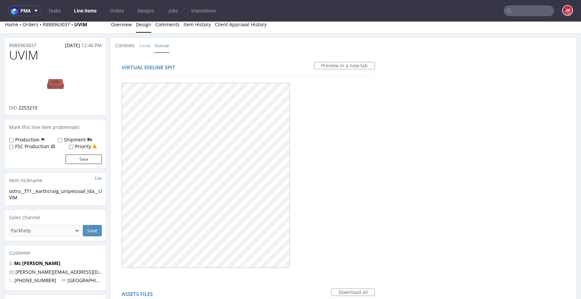
scroll to position [0, 0]
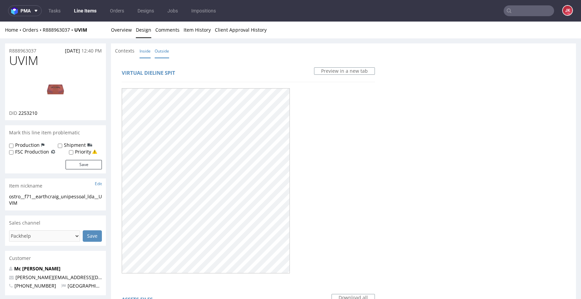
click at [144, 47] on link "Inside" at bounding box center [145, 51] width 11 height 14
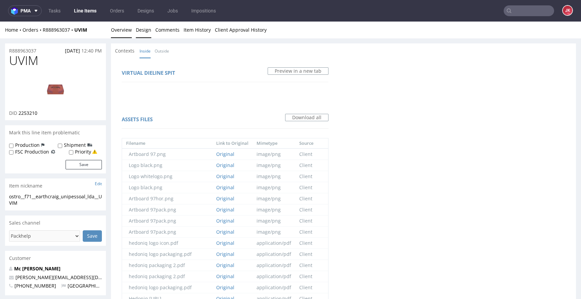
click at [125, 37] on link "Overview" at bounding box center [121, 30] width 21 height 16
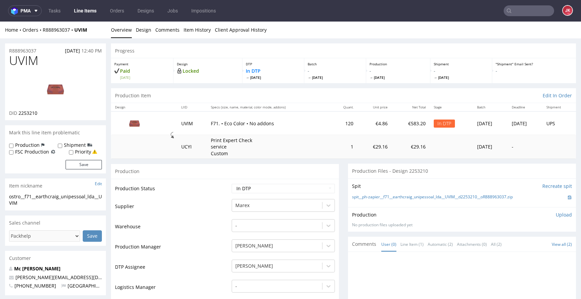
click at [158, 212] on td "Supplier" at bounding box center [172, 208] width 115 height 20
drag, startPoint x: 43, startPoint y: 201, endPoint x: 0, endPoint y: 191, distance: 44.0
copy section "ostro__f71__earthcraig_unipessoal_lda__UVIM"
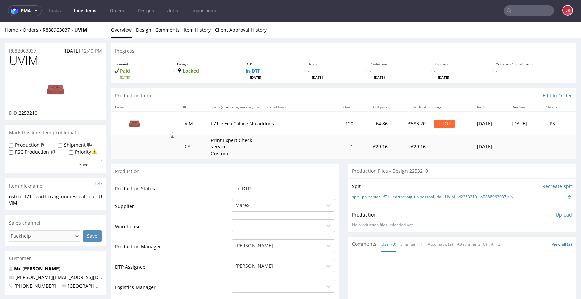
click at [43, 50] on div "R888963037 27.08.2025 12:40 PM" at bounding box center [55, 48] width 101 height 11
drag, startPoint x: 47, startPoint y: 50, endPoint x: 0, endPoint y: 52, distance: 47.1
copy p "R888963037"
drag, startPoint x: 19, startPoint y: 114, endPoint x: 40, endPoint y: 114, distance: 20.9
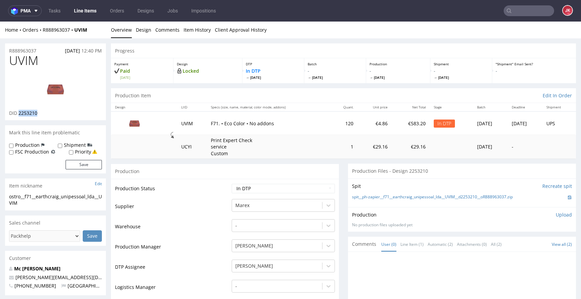
click at [40, 114] on div "DID 2253210" at bounding box center [55, 113] width 93 height 7
copy span "2253210"
click at [556, 216] on p "Upload" at bounding box center [564, 214] width 16 height 7
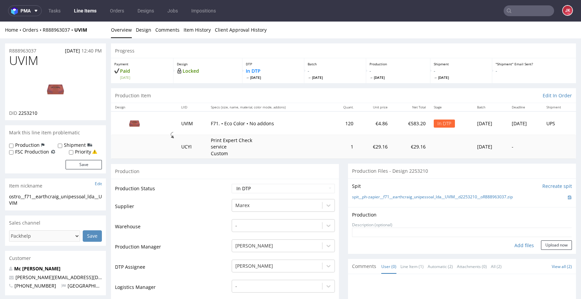
click at [512, 243] on div "Add files" at bounding box center [525, 245] width 34 height 10
type input "C:\fakepath\ostro__f71__earthcraig_unipessoal_lda__UVIM__d2253210__oR888963037_…"
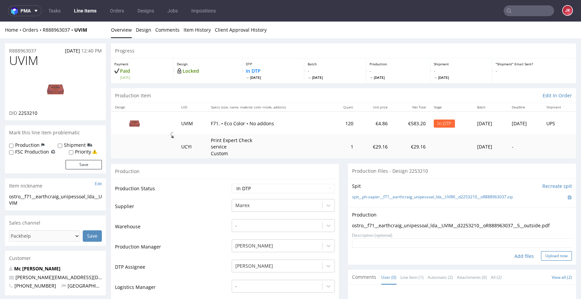
click at [541, 255] on button "Upload now" at bounding box center [556, 255] width 31 height 9
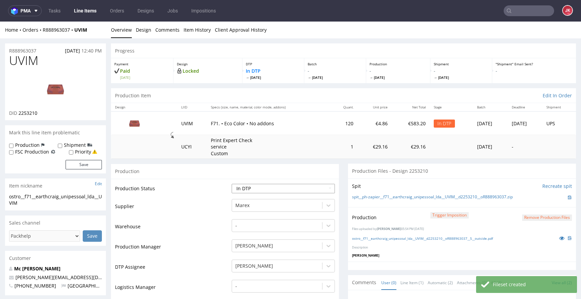
click at [292, 188] on select "Waiting for Artwork Waiting for Diecut Waiting for Mockup Waiting for DTP Waiti…" at bounding box center [283, 188] width 103 height 9
select select "dtp_production_ready"
click at [232, 184] on select "Waiting for Artwork Waiting for Diecut Waiting for Mockup Waiting for DTP Waiti…" at bounding box center [283, 188] width 103 height 9
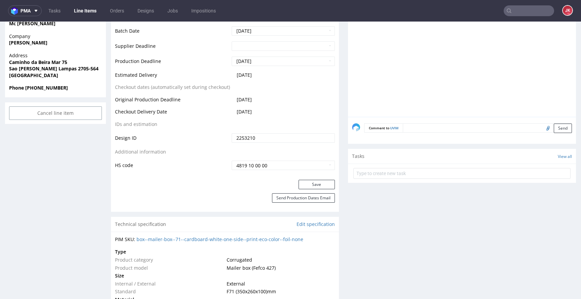
scroll to position [316, 0]
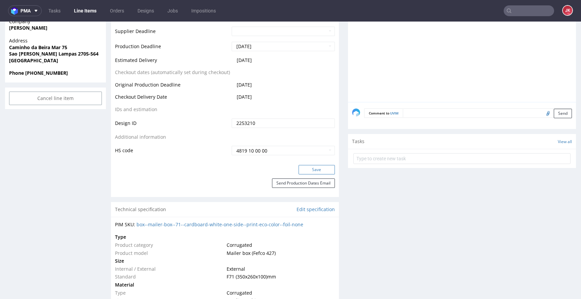
click at [304, 171] on button "Save" at bounding box center [317, 169] width 36 height 9
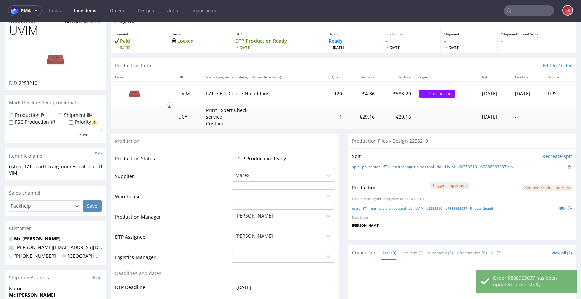
scroll to position [0, 0]
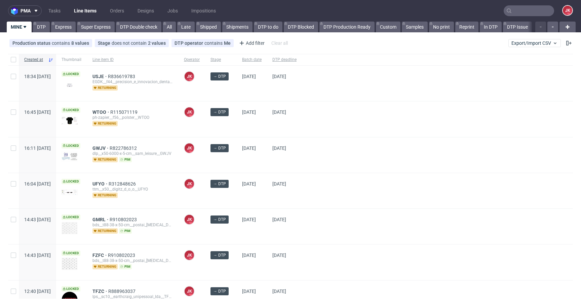
scroll to position [146, 0]
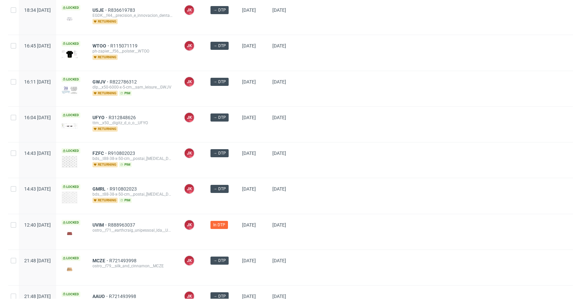
scroll to position [109, 0]
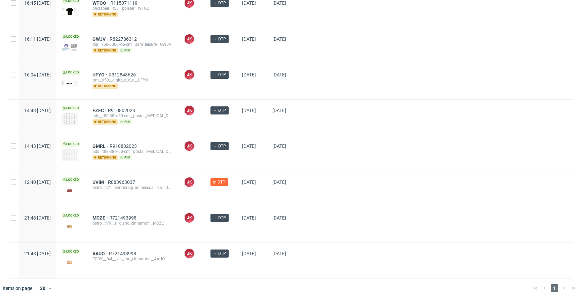
click at [378, 152] on div at bounding box center [437, 152] width 271 height 35
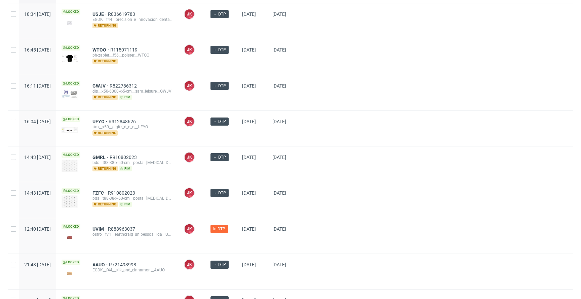
scroll to position [109, 0]
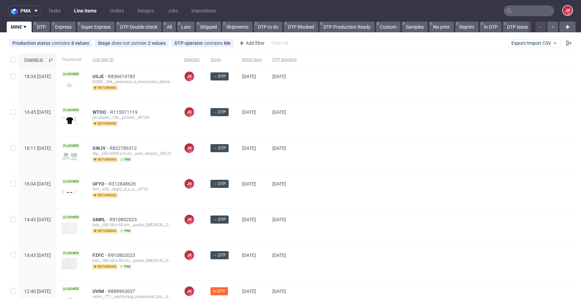
scroll to position [109, 0]
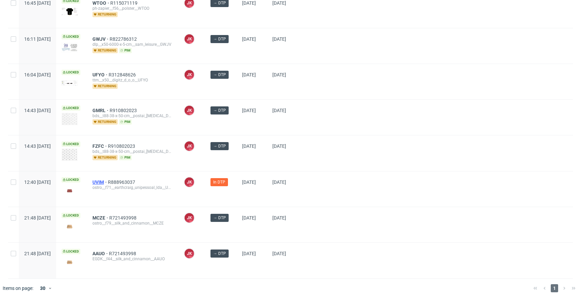
click at [108, 180] on span "UVIM" at bounding box center [100, 181] width 15 height 5
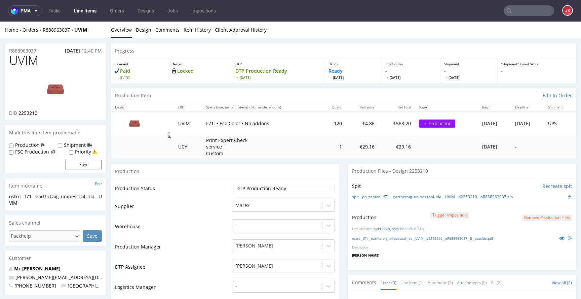
click at [87, 7] on link "Line Items" at bounding box center [85, 10] width 31 height 11
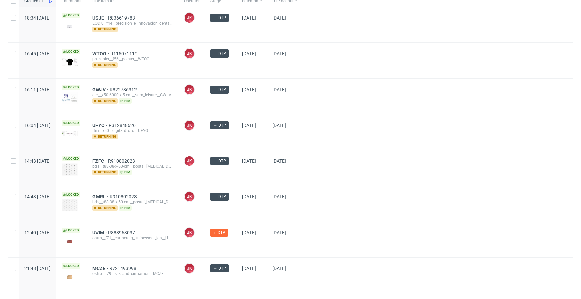
scroll to position [109, 0]
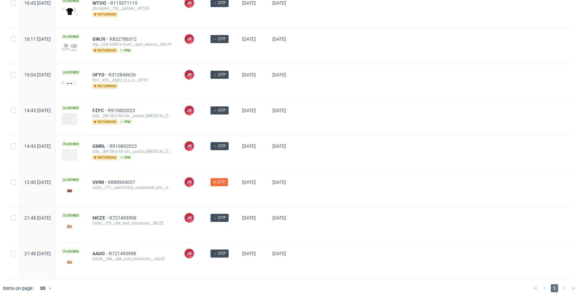
click at [336, 146] on div at bounding box center [437, 152] width 271 height 35
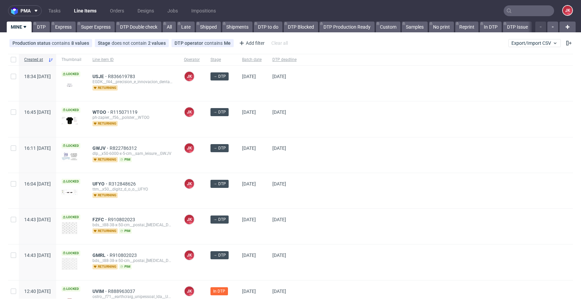
click at [257, 162] on div "[DATE]" at bounding box center [252, 154] width 30 height 35
